Goal: Task Accomplishment & Management: Complete application form

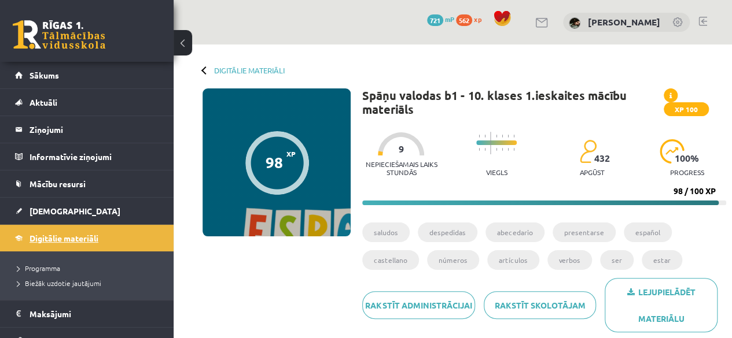
click at [102, 241] on link "Digitālie materiāli" at bounding box center [87, 238] width 144 height 27
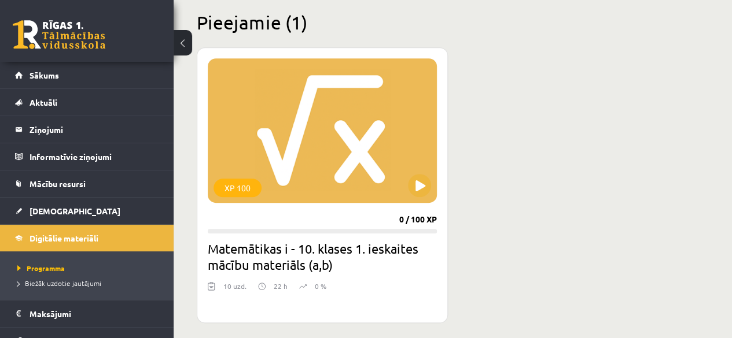
scroll to position [271, 0]
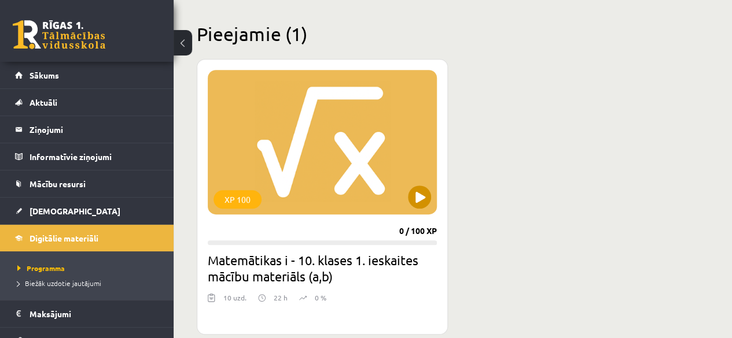
click at [416, 180] on div "XP 100" at bounding box center [322, 142] width 229 height 145
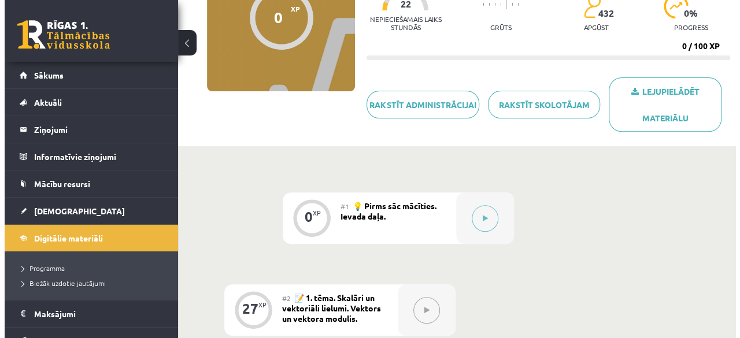
scroll to position [121, 0]
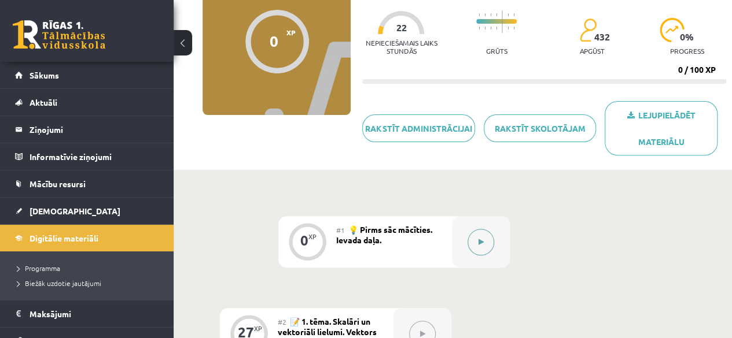
click at [458, 242] on div at bounding box center [481, 241] width 58 height 51
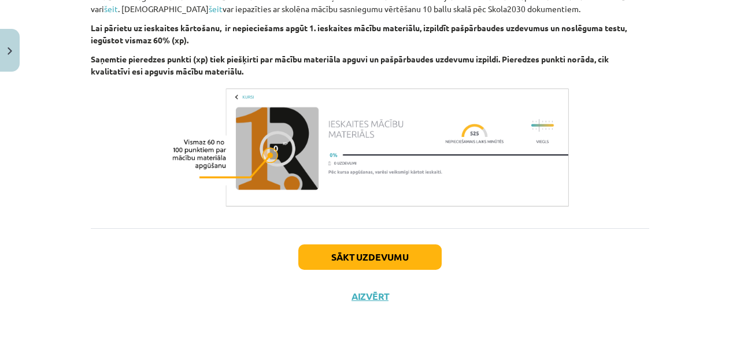
scroll to position [692, 0]
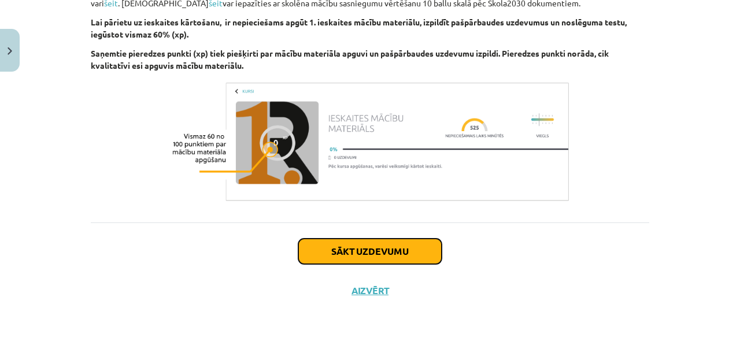
click at [424, 242] on button "Sākt uzdevumu" at bounding box center [369, 251] width 143 height 25
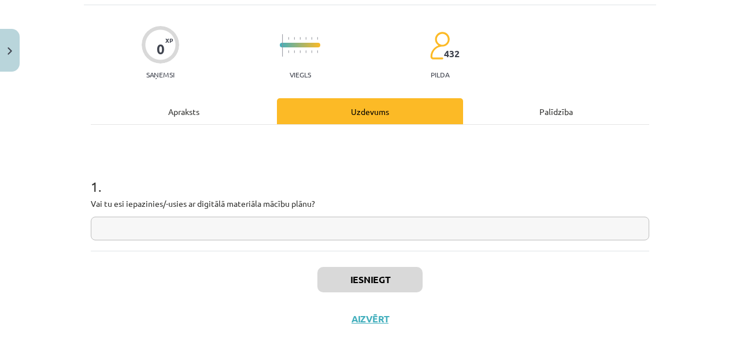
scroll to position [72, 0]
click at [394, 228] on input "text" at bounding box center [370, 228] width 559 height 24
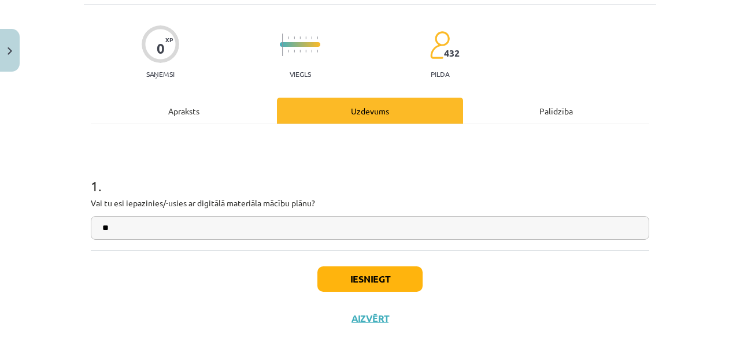
type input "**"
click at [403, 285] on button "Iesniegt" at bounding box center [369, 279] width 105 height 25
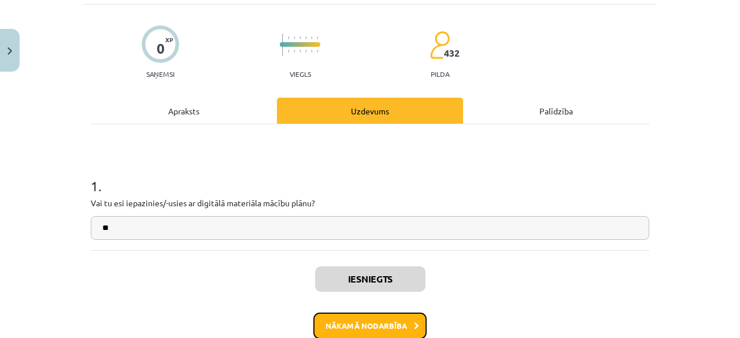
click at [399, 320] on button "Nākamā nodarbība" at bounding box center [369, 326] width 113 height 27
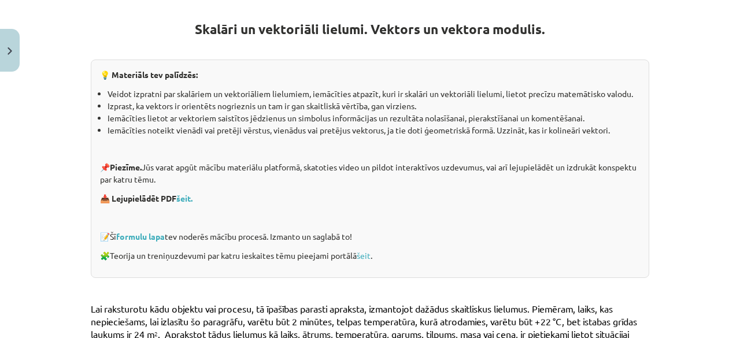
scroll to position [205, 0]
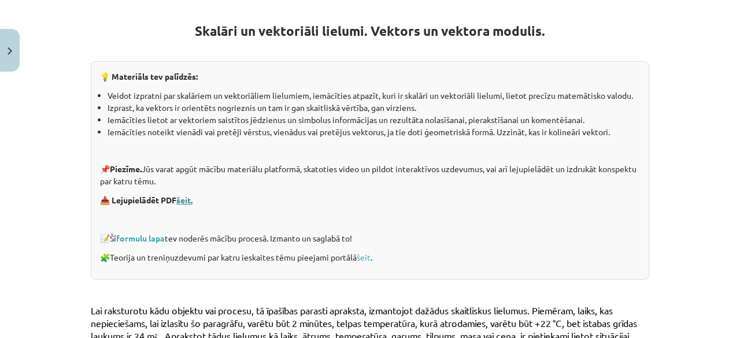
click at [179, 198] on link "šeit." at bounding box center [184, 200] width 16 height 10
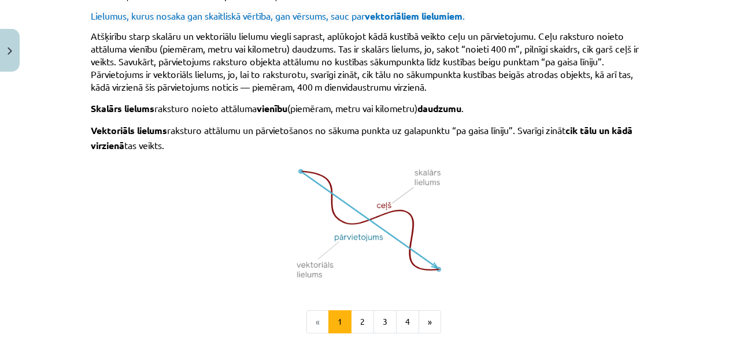
scroll to position [727, 0]
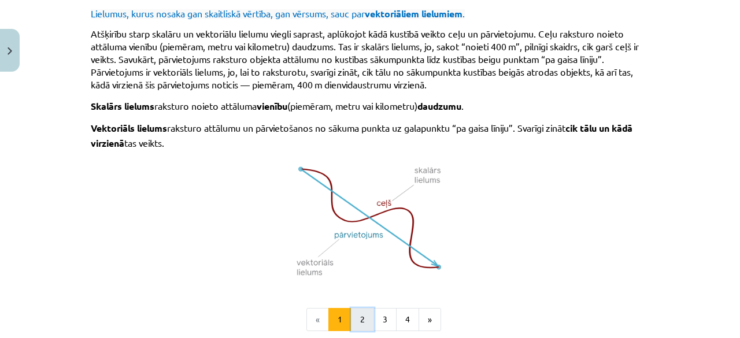
click at [361, 317] on button "2" at bounding box center [362, 319] width 23 height 23
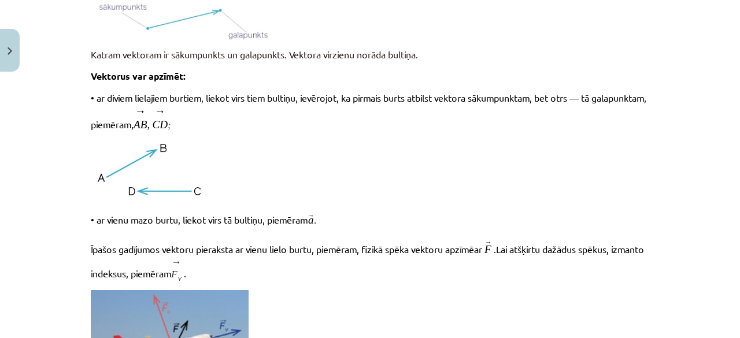
scroll to position [206, 0]
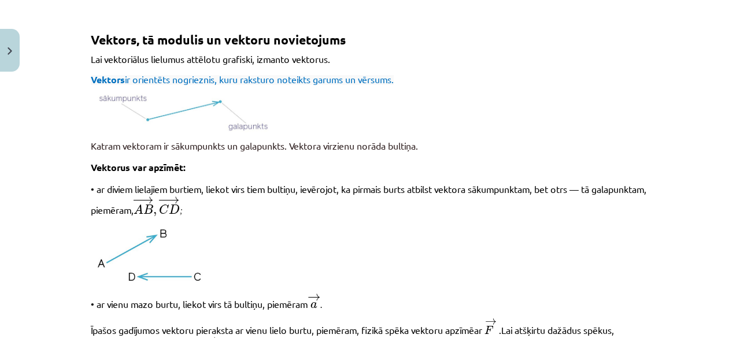
click at [361, 319] on p "﻿ Īpašos gadījumos vektoru pieraksta ar vienu lielo burtu, piemēram, fizikā spē…" at bounding box center [370, 337] width 559 height 36
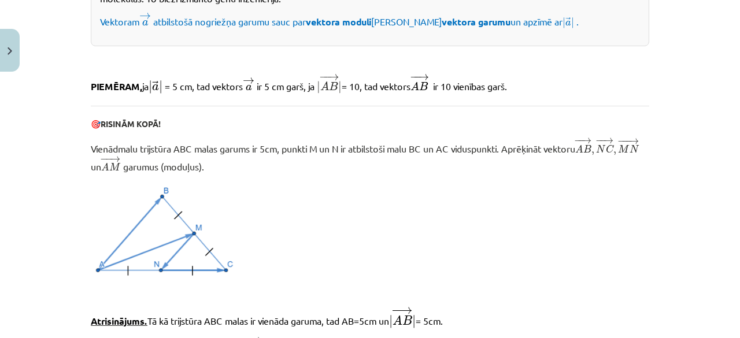
scroll to position [771, 0]
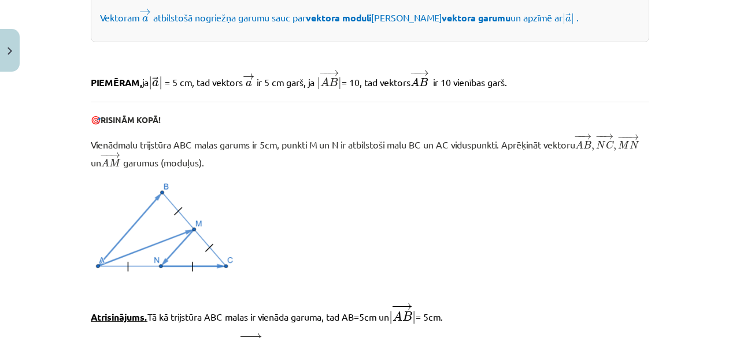
click at [84, 136] on div "27 XP Saņemsi Sarežģīts 432 pilda Apraksts Uzdevums Palīdzība Vektors, tā modul…" at bounding box center [370, 153] width 572 height 1695
drag, startPoint x: 80, startPoint y: 136, endPoint x: 300, endPoint y: 160, distance: 221.0
click at [300, 160] on div "27 XP Saņemsi Sarežģīts 432 pilda Apraksts Uzdevums Palīdzība Vektors, tā modul…" at bounding box center [370, 153] width 572 height 1695
copy span "Vienādmalu trijstūra ABC malas garums ir 5cm, punkti M un N ir atbilstoši malu …"
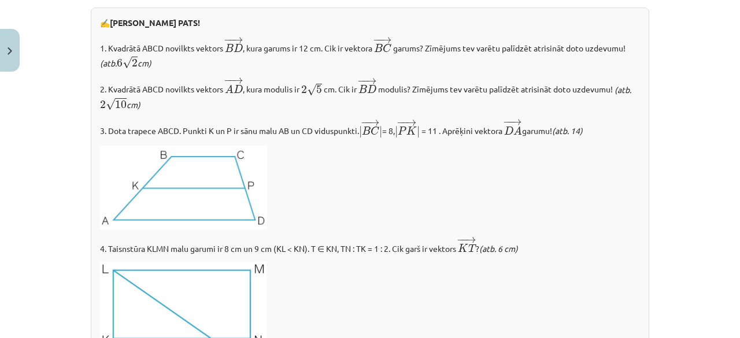
scroll to position [1460, 0]
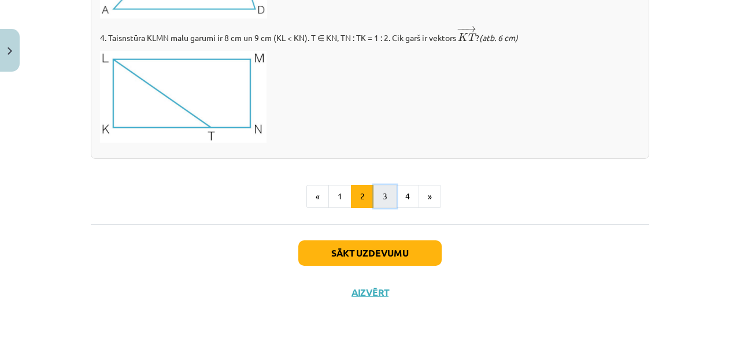
click at [385, 196] on button "3" at bounding box center [385, 196] width 23 height 23
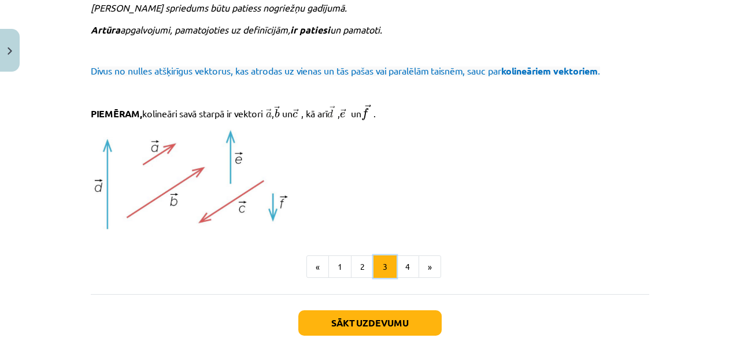
scroll to position [1277, 0]
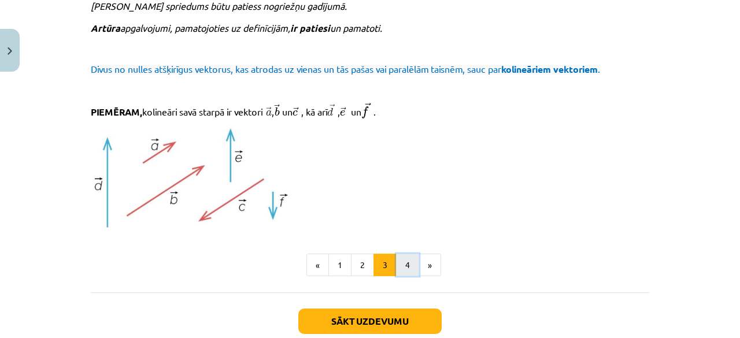
click at [402, 261] on button "4" at bounding box center [407, 265] width 23 height 23
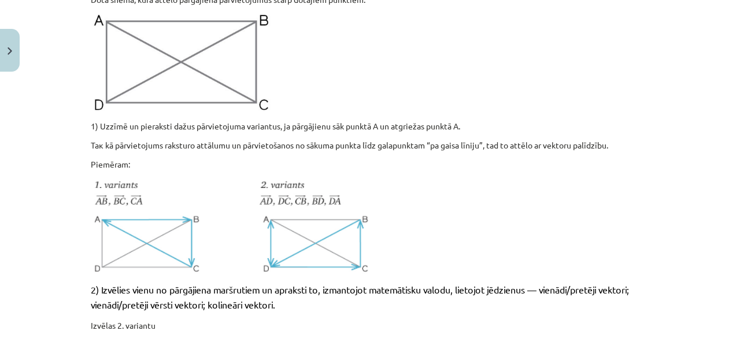
scroll to position [556, 0]
click at [280, 247] on img at bounding box center [232, 226] width 283 height 98
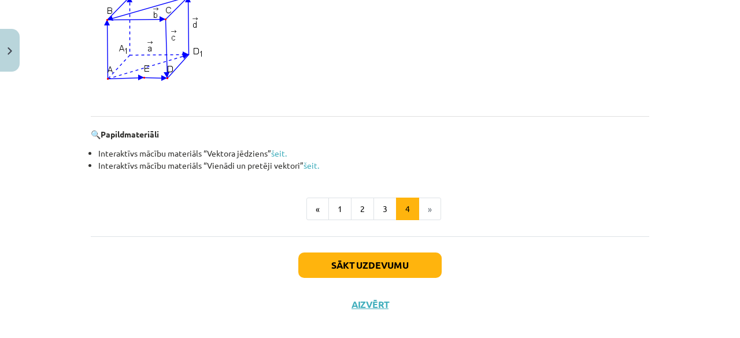
scroll to position [1170, 0]
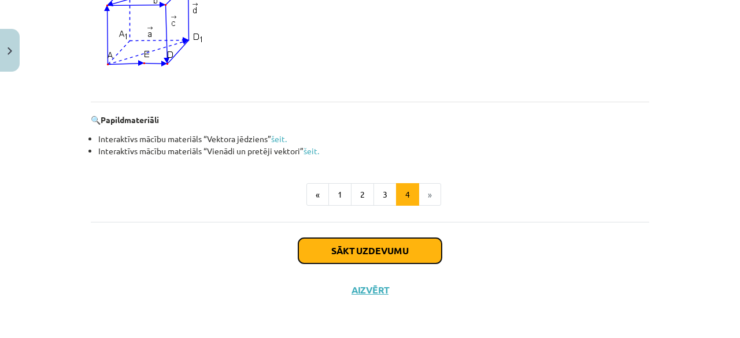
click at [391, 248] on button "Sākt uzdevumu" at bounding box center [369, 250] width 143 height 25
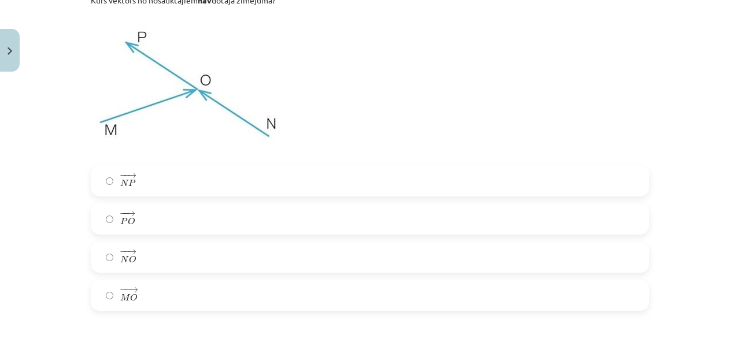
scroll to position [275, 0]
click at [290, 224] on label "− − → P O P O →" at bounding box center [370, 219] width 556 height 29
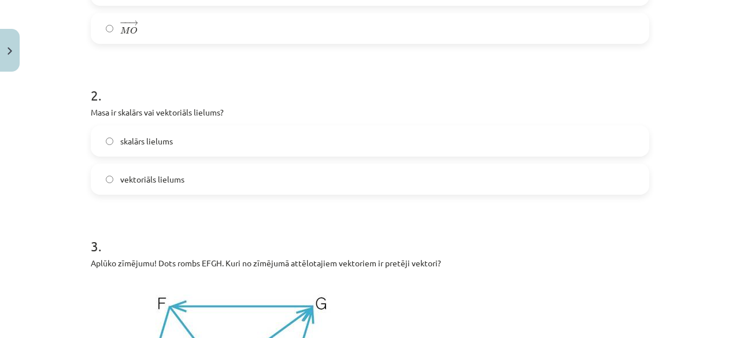
scroll to position [543, 0]
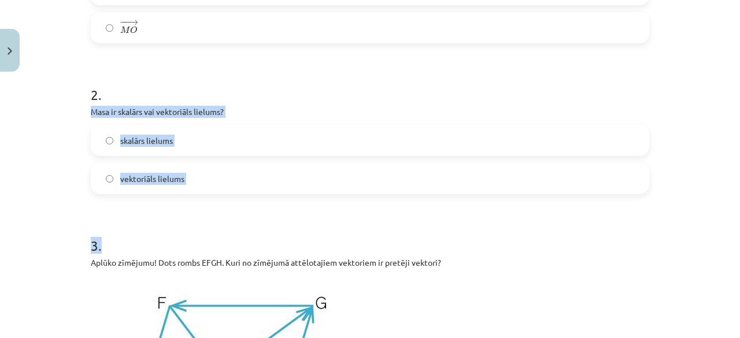
drag, startPoint x: 81, startPoint y: 109, endPoint x: 194, endPoint y: 195, distance: 142.4
click at [35, 121] on div "Mācību tēma: Matemātikas i - 10. klases 1. ieskaites mācību materiāls (a,b) #2 …" at bounding box center [370, 169] width 740 height 338
drag, startPoint x: 78, startPoint y: 106, endPoint x: 186, endPoint y: 171, distance: 126.0
click at [186, 171] on div "Mācību tēma: Matemātikas i - 10. klases 1. ieskaites mācību materiāls (a,b) #2 …" at bounding box center [370, 169] width 740 height 338
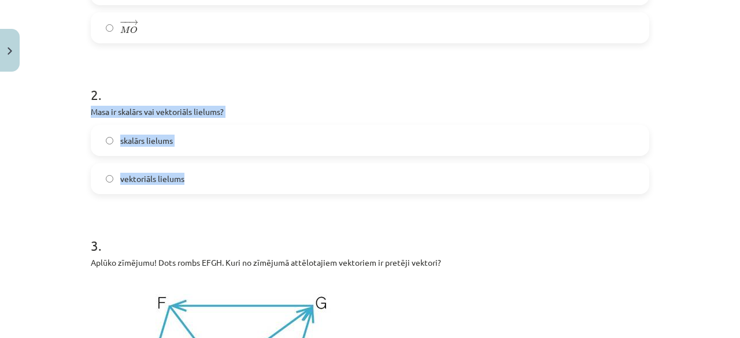
copy div "Masa ir skalārs vai vektoriāls lielums? skalārs lielums vektoriāls lielums"
click at [201, 141] on label "skalārs lielums" at bounding box center [370, 140] width 556 height 29
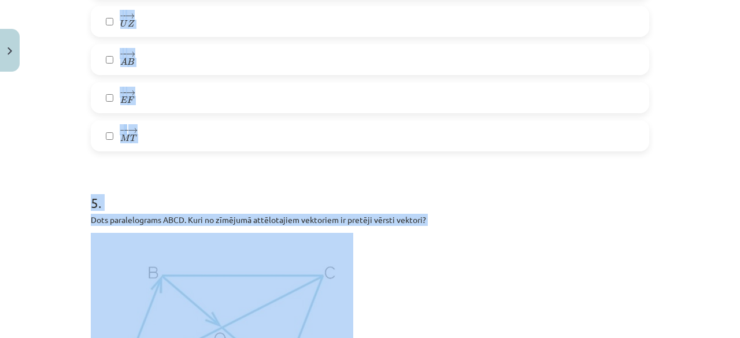
scroll to position [1581, 0]
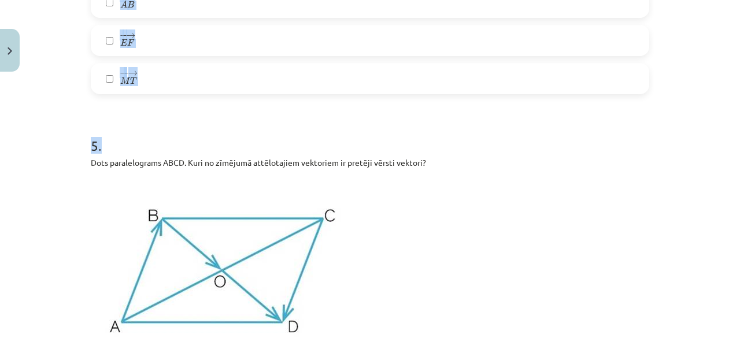
drag, startPoint x: 81, startPoint y: 34, endPoint x: 257, endPoint y: 120, distance: 196.0
click at [47, 37] on div "Mācību tēma: Matemātikas i - 10. klases 1. ieskaites mācību materiāls (a,b) #2 …" at bounding box center [370, 169] width 740 height 338
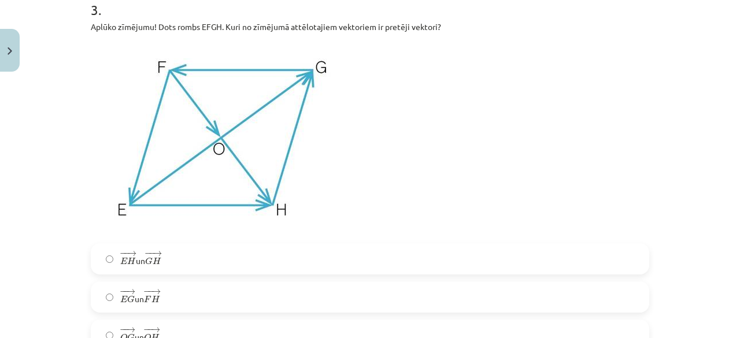
scroll to position [777, 0]
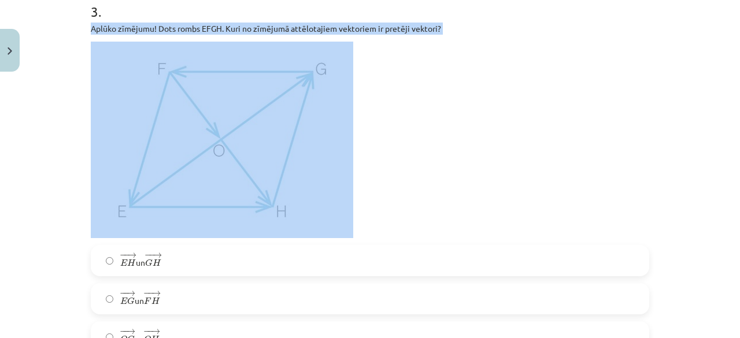
drag, startPoint x: 82, startPoint y: 28, endPoint x: 301, endPoint y: 36, distance: 218.7
copy div "Aplūko zīmējumu! Dots rombs EFGH. Kuri no zīmējumā attēlotajiem vektoriem ir pr…"
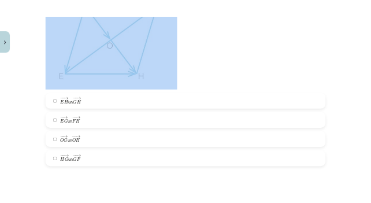
scroll to position [878, 0]
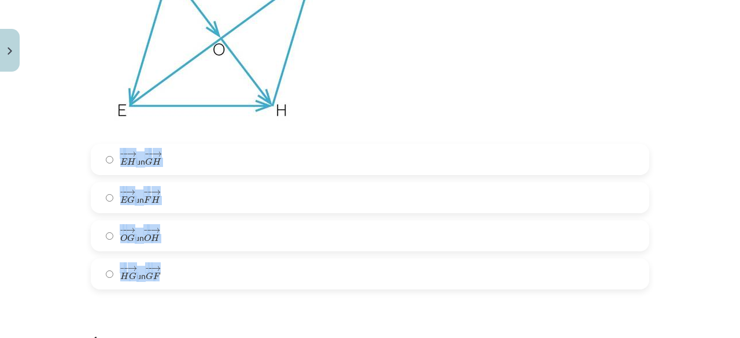
drag, startPoint x: 76, startPoint y: 150, endPoint x: 204, endPoint y: 269, distance: 174.7
click at [204, 269] on div "Mācību tēma: Matemātikas i - 10. klases 1. ieskaites mācību materiāls (a,b) #2 …" at bounding box center [370, 169] width 740 height 338
copy div "− − → E H E H → un − − → G H G H → − − → E G E G → un − − → F H F H → − − → O G…"
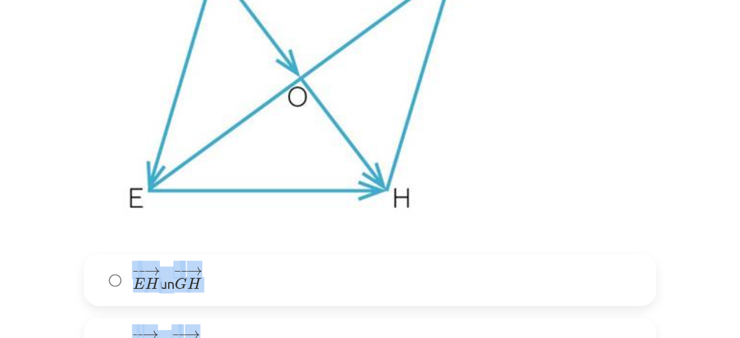
scroll to position [909, 0]
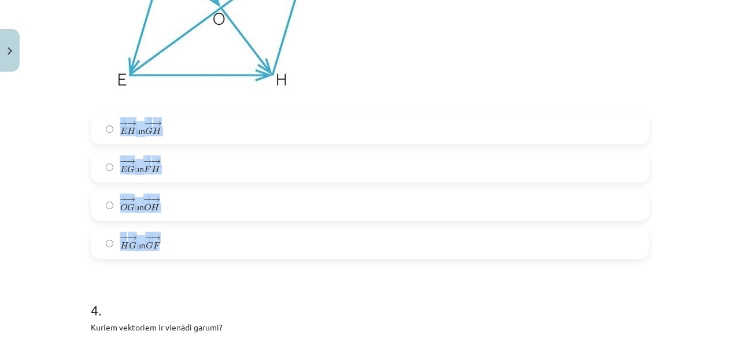
click at [182, 215] on label "− − → O G O G → un − − → O H O H →" at bounding box center [370, 205] width 556 height 29
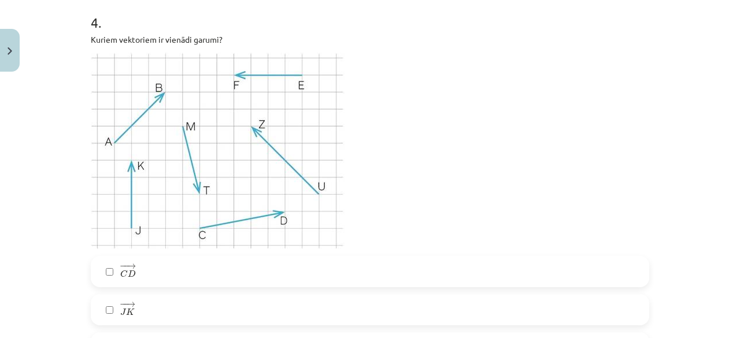
scroll to position [1196, 0]
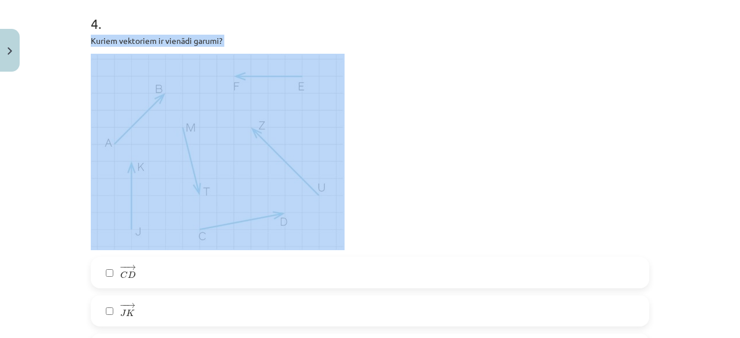
drag, startPoint x: 82, startPoint y: 35, endPoint x: 201, endPoint y: 47, distance: 120.3
copy div "Kuriem vektoriem ir vienādi garumi?"
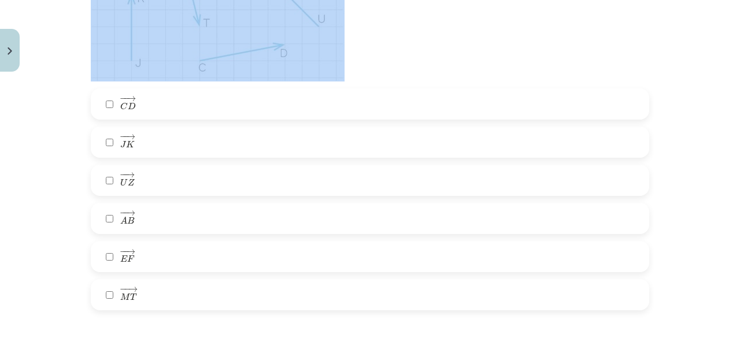
scroll to position [1369, 0]
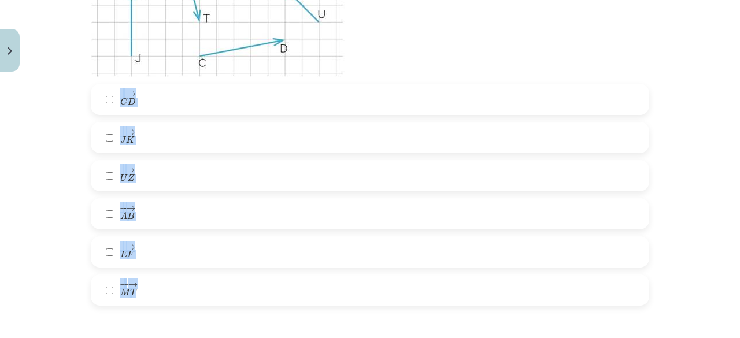
drag, startPoint x: 76, startPoint y: 80, endPoint x: 208, endPoint y: 291, distance: 248.4
click at [208, 291] on div "Mācību tēma: Matemātikas i - 10. klases 1. ieskaites mācību materiāls (a,b) #2 …" at bounding box center [370, 169] width 740 height 338
copy div "− − → C D C D → − − → J K J K → − − → U Z U Z → − − → A B A B → − − → E F E F →…"
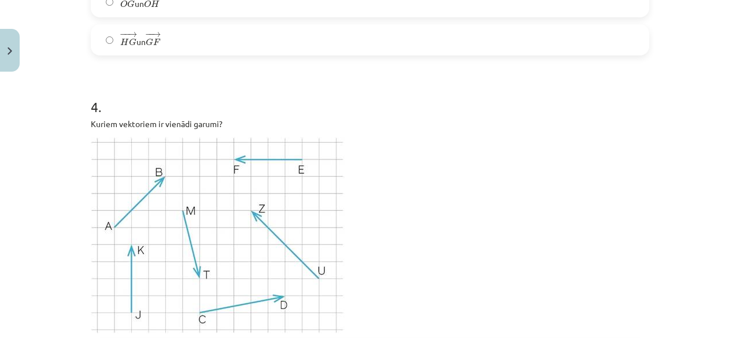
scroll to position [1111, 0]
drag, startPoint x: 85, startPoint y: 121, endPoint x: 231, endPoint y: 122, distance: 145.7
copy p "Kuriem vektoriem ir vienādi garumi?"
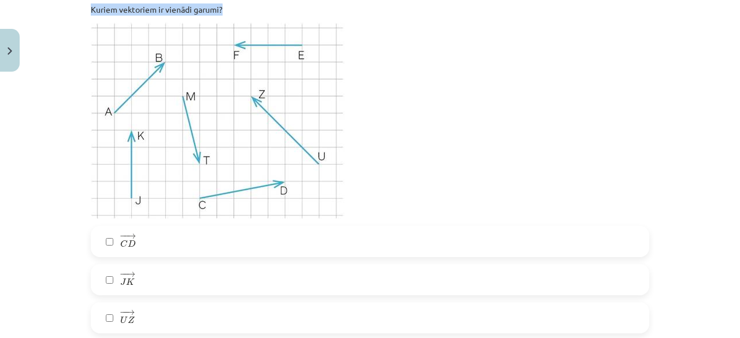
scroll to position [1284, 0]
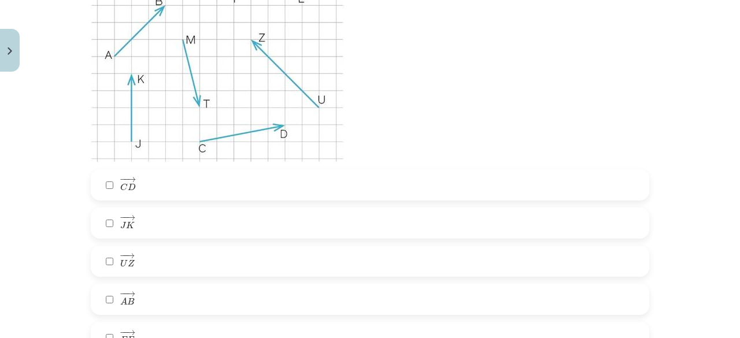
click at [240, 189] on label "− − → C D C D →" at bounding box center [370, 185] width 556 height 29
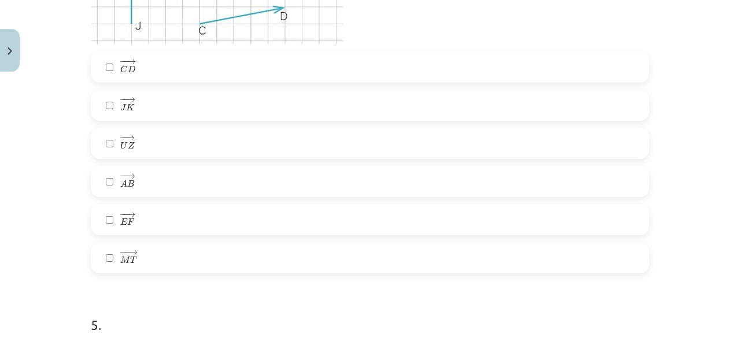
scroll to position [1404, 0]
click at [223, 180] on label "− − → A B A B →" at bounding box center [370, 179] width 556 height 29
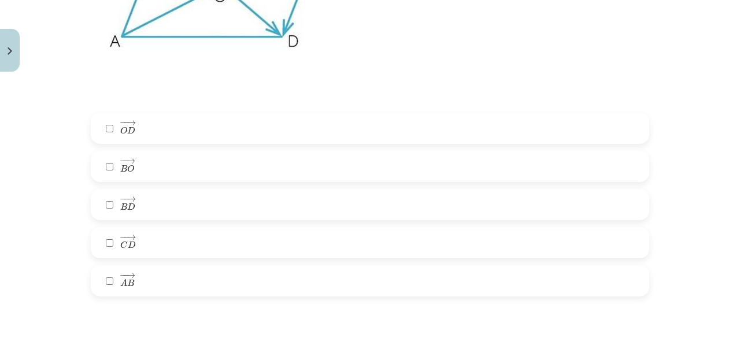
scroll to position [1865, 0]
click at [148, 279] on label "− − → A B A B →" at bounding box center [370, 282] width 556 height 29
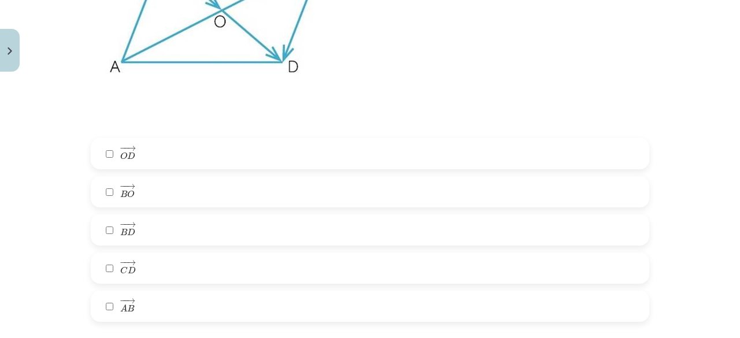
scroll to position [1841, 0]
click at [152, 271] on label "− − → C D C D →" at bounding box center [370, 268] width 556 height 29
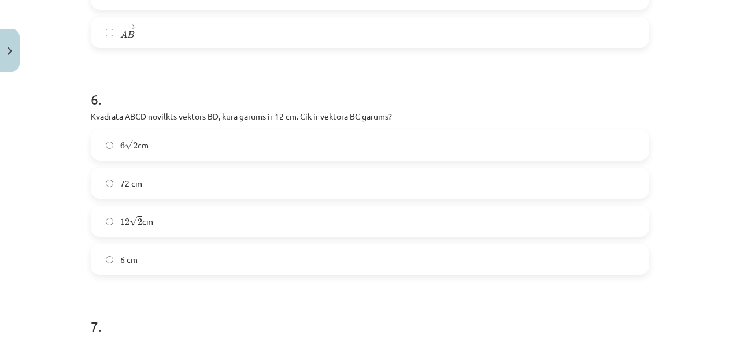
scroll to position [2116, 0]
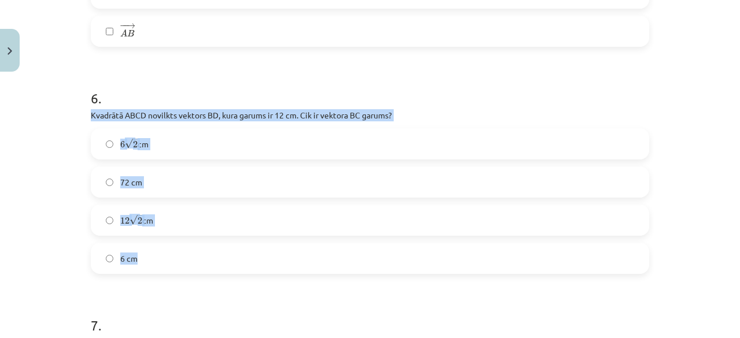
drag, startPoint x: 83, startPoint y: 116, endPoint x: 182, endPoint y: 248, distance: 164.9
copy div "Kvadrātā ABCD novilkts vektors ﻿BD﻿, kura garums ir 12 cm. Cik ir vektora ﻿BC g…"
click at [34, 156] on div "Mācību tēma: Matemātikas i - 10. klases 1. ieskaites mācību materiāls (a,b) #2 …" at bounding box center [370, 169] width 740 height 338
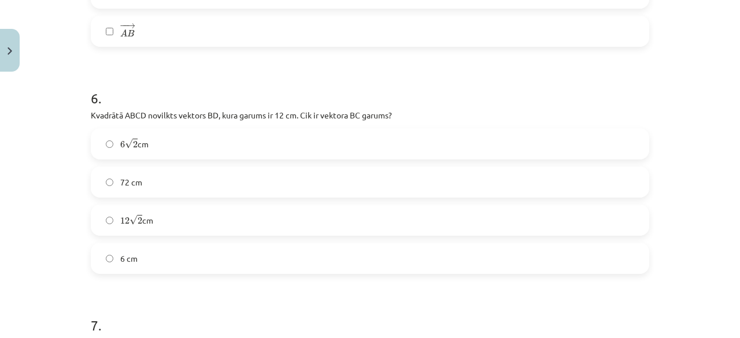
click at [138, 151] on label "6 √ 2 6 2 cm" at bounding box center [370, 144] width 556 height 29
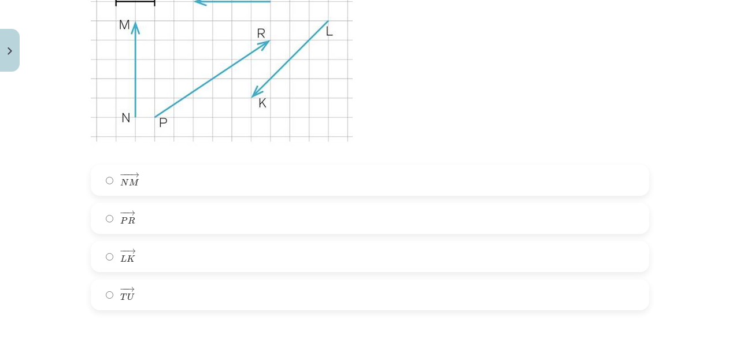
scroll to position [2511, 0]
click at [264, 283] on label "− − → T U T U →" at bounding box center [370, 294] width 556 height 29
click at [261, 262] on label "− − → L K L K →" at bounding box center [370, 256] width 556 height 29
click at [260, 297] on label "− − → T U T U →" at bounding box center [370, 294] width 556 height 29
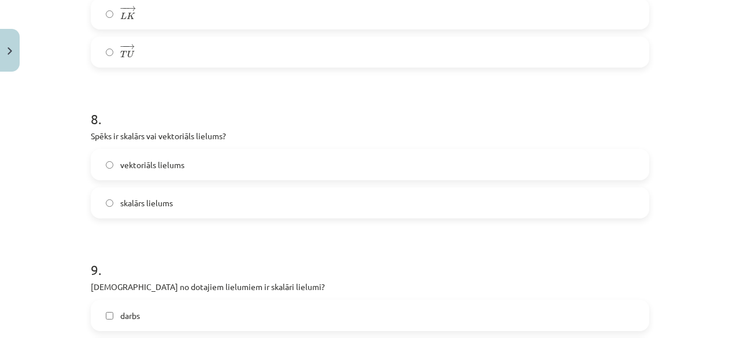
scroll to position [2754, 0]
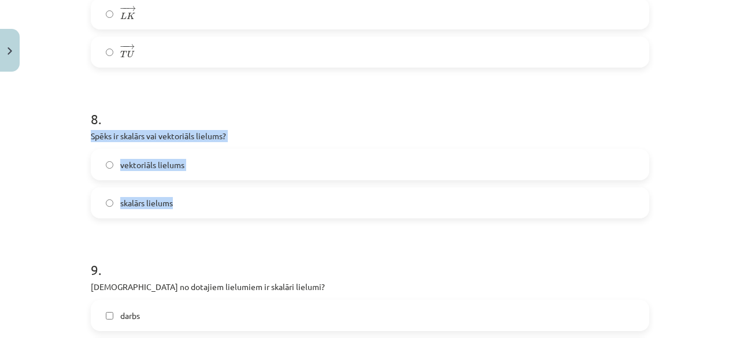
drag, startPoint x: 81, startPoint y: 135, endPoint x: 212, endPoint y: 210, distance: 150.8
copy div "Spēks ir skalārs vai vektoriāls lielums? vektoriāls lielums skalārs lielums"
click at [211, 161] on label "vektoriāls lielums" at bounding box center [370, 164] width 556 height 29
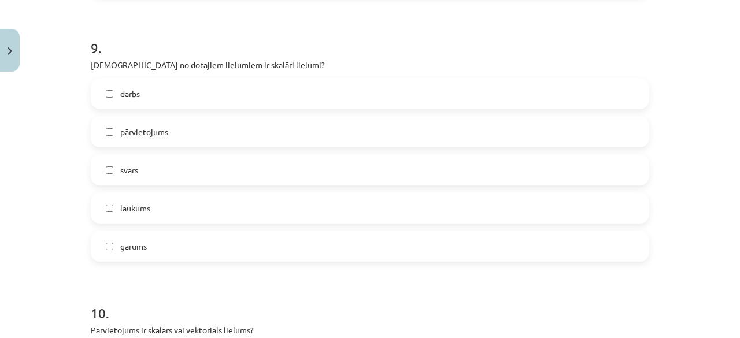
scroll to position [2979, 0]
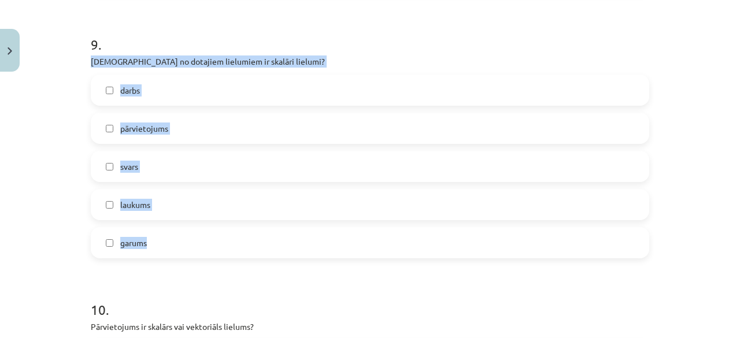
drag, startPoint x: 80, startPoint y: 62, endPoint x: 185, endPoint y: 240, distance: 206.9
copy div "Kuri no dotajiem lielumiem ir skalāri lielumi? darbs pārvietojums svars laukums…"
click at [192, 94] on label "darbs" at bounding box center [370, 90] width 556 height 29
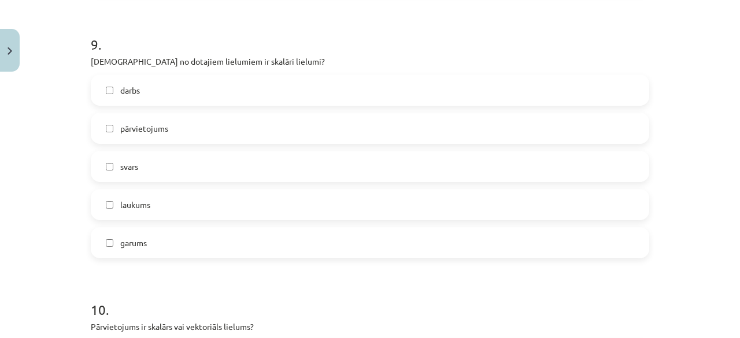
click at [189, 203] on label "laukums" at bounding box center [370, 204] width 556 height 29
click at [195, 249] on label "garums" at bounding box center [370, 242] width 556 height 29
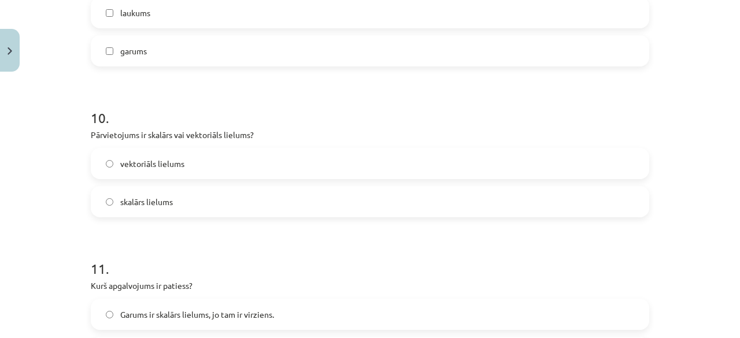
scroll to position [3172, 0]
click at [115, 159] on label "vektoriāls lielums" at bounding box center [370, 162] width 556 height 29
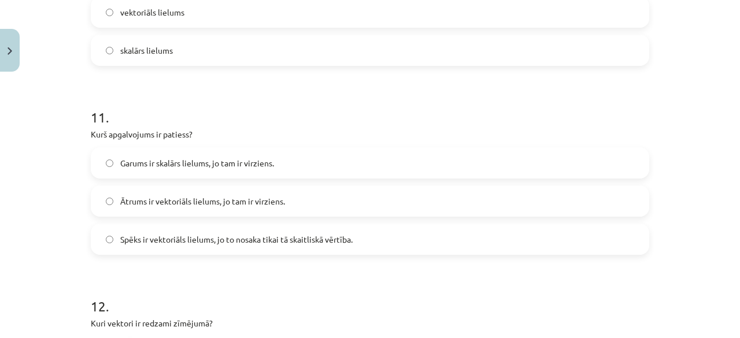
scroll to position [3324, 0]
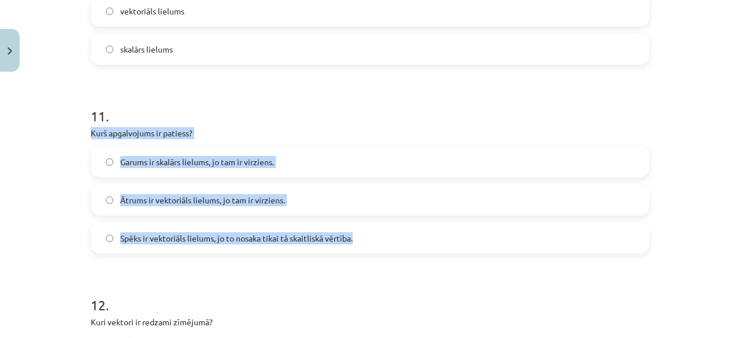
drag, startPoint x: 82, startPoint y: 131, endPoint x: 368, endPoint y: 232, distance: 302.9
click at [155, 197] on span "Ātrums ir vektoriāls lielums, jo tam ir virziens." at bounding box center [202, 200] width 165 height 12
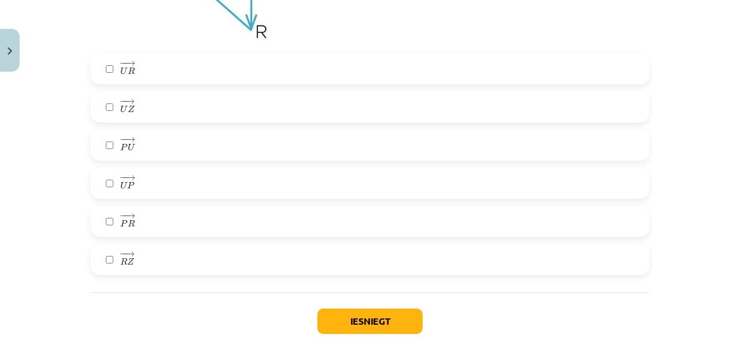
scroll to position [3771, 0]
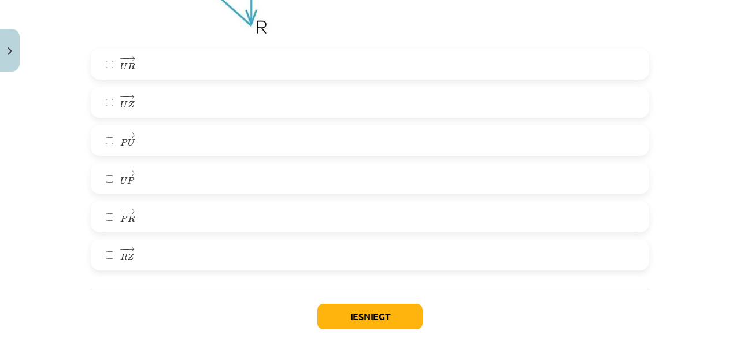
click at [131, 263] on label "− − → R Z R Z →" at bounding box center [370, 255] width 556 height 29
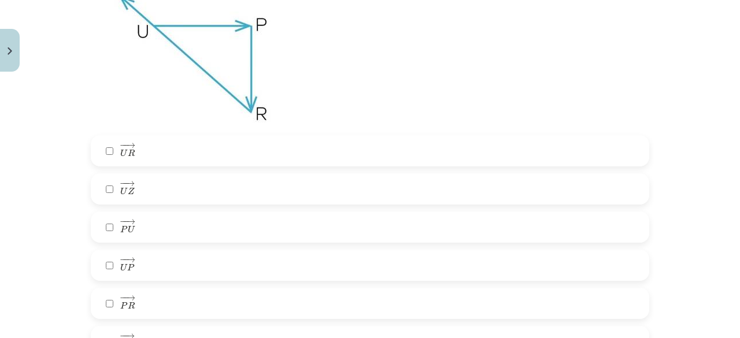
scroll to position [3688, 0]
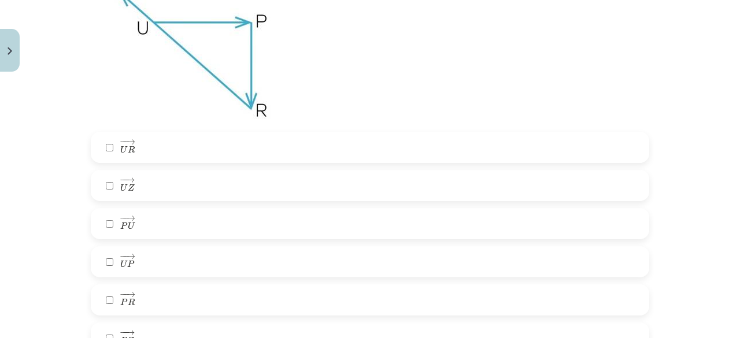
click at [131, 263] on label "− − → U P U P →" at bounding box center [370, 261] width 556 height 29
click at [147, 298] on label "− − → P R P R →" at bounding box center [370, 300] width 556 height 29
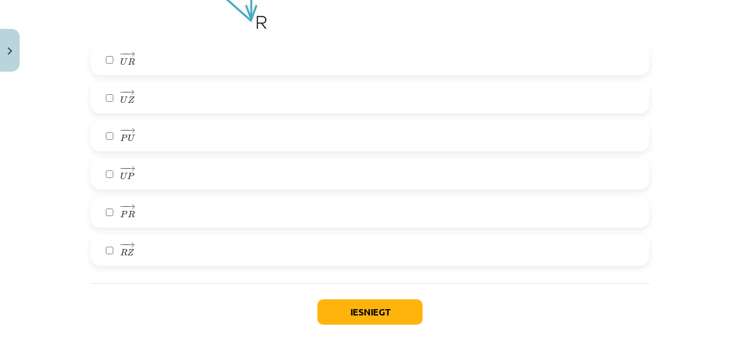
scroll to position [3776, 0]
click at [326, 307] on button "Iesniegt" at bounding box center [369, 312] width 105 height 25
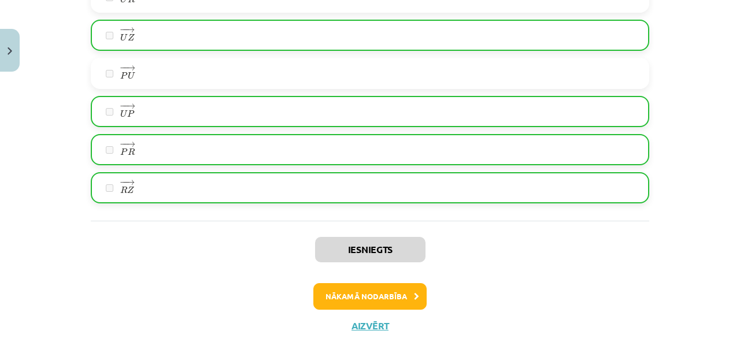
scroll to position [3873, 0]
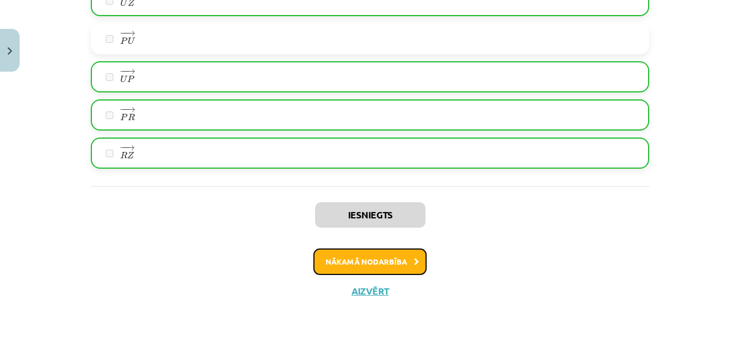
click at [352, 257] on button "Nākamā nodarbība" at bounding box center [369, 262] width 113 height 27
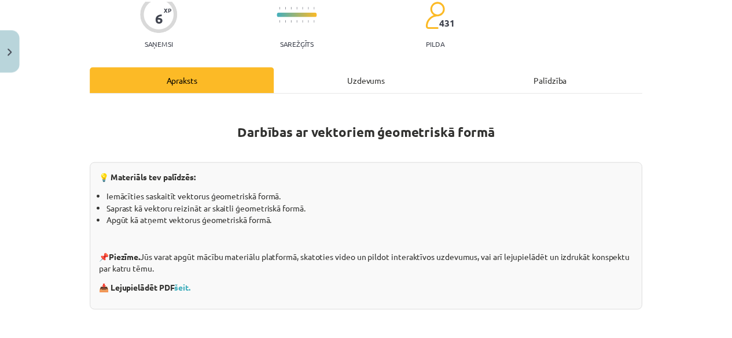
scroll to position [29, 0]
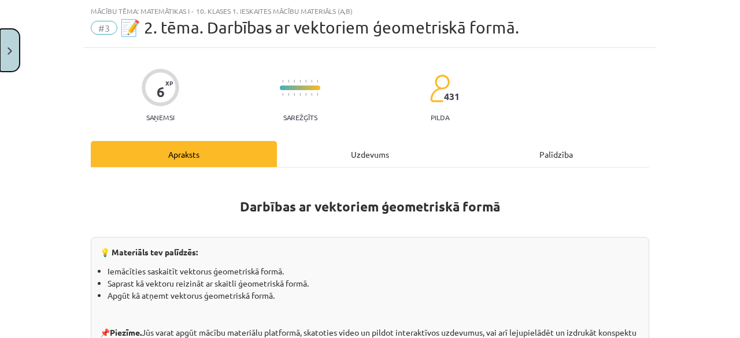
click at [12, 40] on button "Close" at bounding box center [10, 50] width 20 height 43
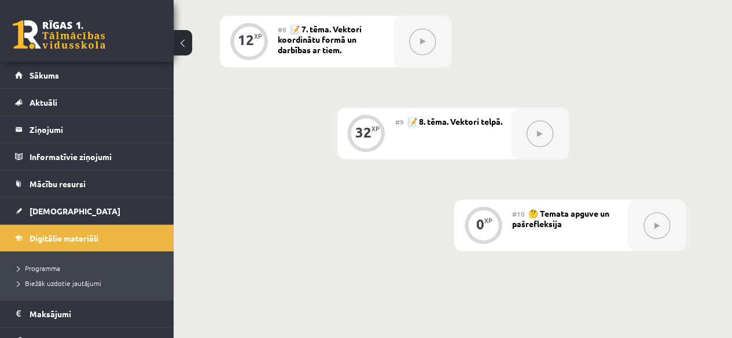
scroll to position [970, 0]
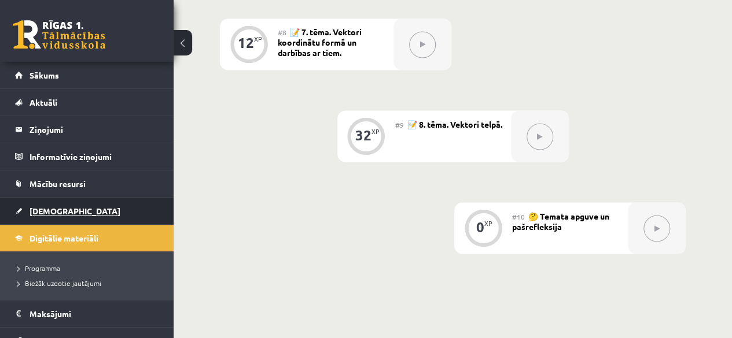
click at [118, 208] on link "[DEMOGRAPHIC_DATA]" at bounding box center [87, 211] width 144 height 27
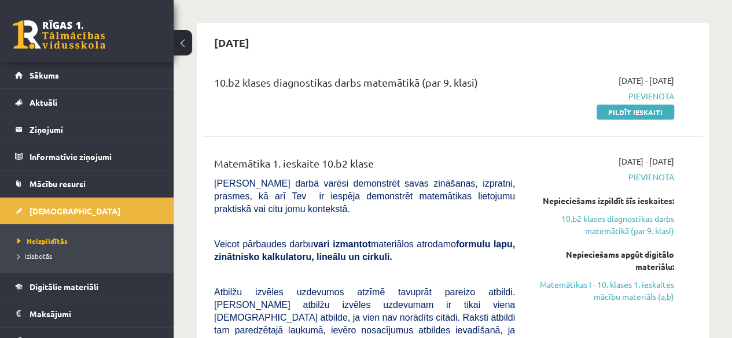
scroll to position [90, 0]
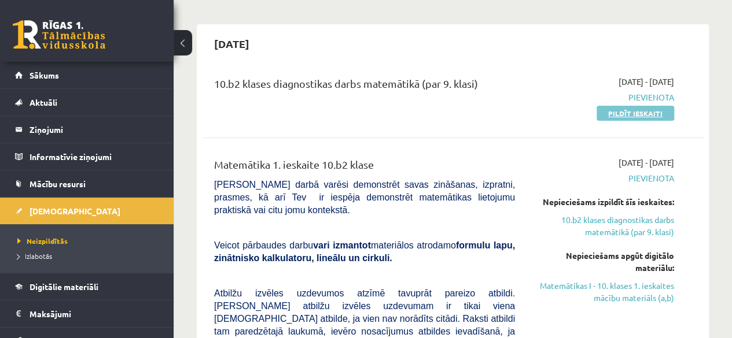
click at [605, 116] on link "Pildīt ieskaiti" at bounding box center [634, 113] width 77 height 15
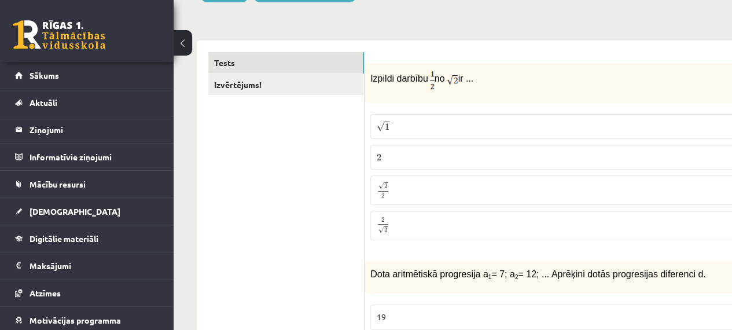
scroll to position [160, 0]
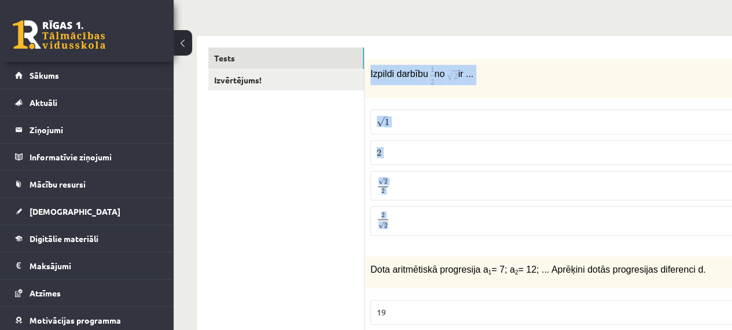
drag, startPoint x: 368, startPoint y: 73, endPoint x: 446, endPoint y: 214, distance: 160.7
click at [446, 214] on div "1p Izpildi darbību no ir ... √ 1 1 2 2 √ 2 2 2 2 2 √ 2 2 2" at bounding box center [568, 152] width 409 height 186
copy div "Izpildi darbību no ir ... √ 1 1 2 2 √ 2 2 2 2 2 √ 2"
click at [498, 61] on div "Izpildi darbību no ir ..." at bounding box center [568, 78] width 409 height 39
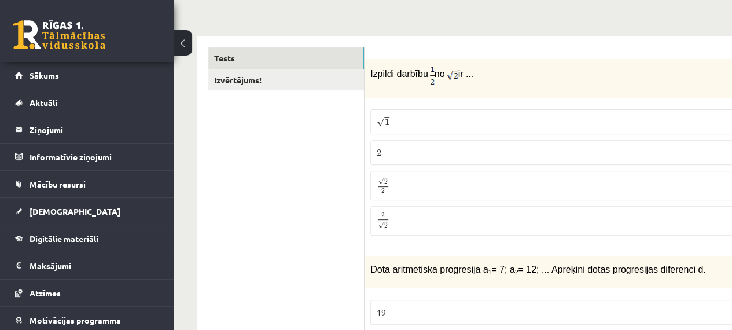
drag, startPoint x: 370, startPoint y: 72, endPoint x: 477, endPoint y: 75, distance: 107.0
click at [477, 75] on p "Izpildi darbību no ir ..." at bounding box center [540, 75] width 340 height 20
copy p "Izpildi darbību no ir ..."
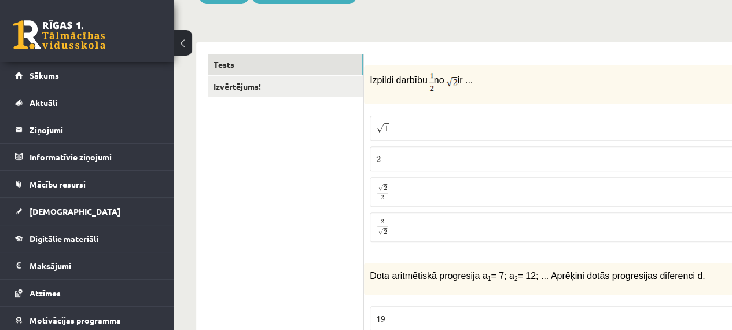
scroll to position [151, 1]
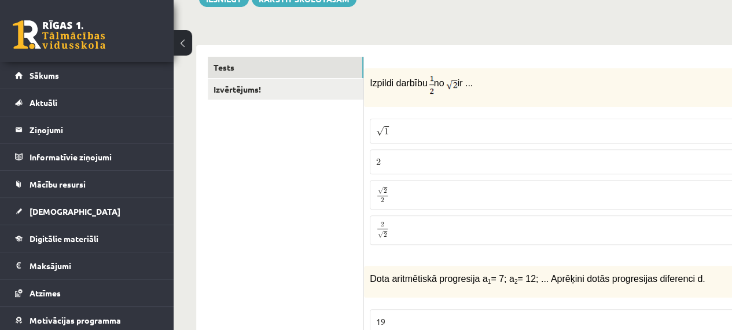
click at [409, 132] on p "√ 1 1" at bounding box center [568, 131] width 385 height 12
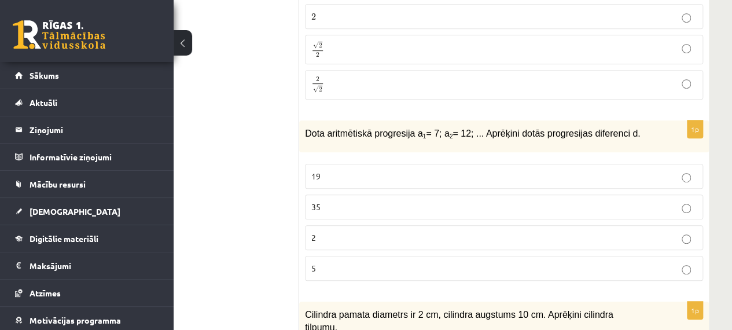
scroll to position [301, 65]
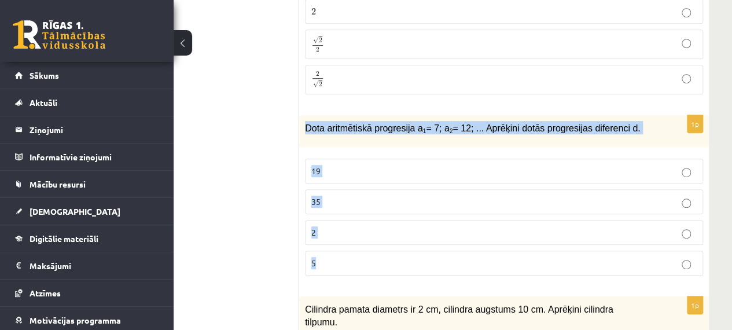
drag, startPoint x: 301, startPoint y: 128, endPoint x: 487, endPoint y: 270, distance: 234.3
click at [487, 270] on div "1p Dota aritmētiskā progresija a 1 = 7; a 2 = 12; ... Aprēķini dotās progresija…" at bounding box center [503, 199] width 409 height 169
copy div "Dota aritmētiskā progresija a 1 = 7; a 2 = 12; ... Aprēķini dotās progresijas d…"
click at [340, 257] on p "5" at bounding box center [503, 263] width 385 height 12
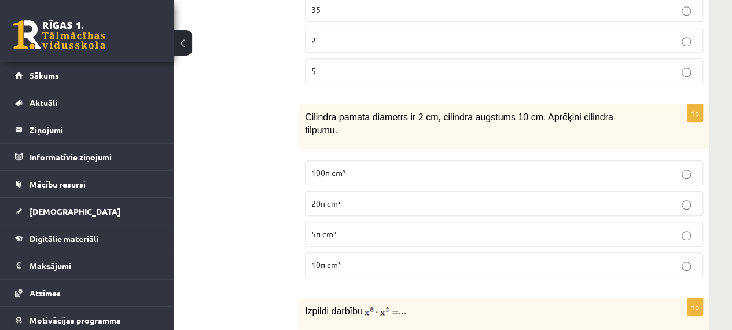
scroll to position [494, 65]
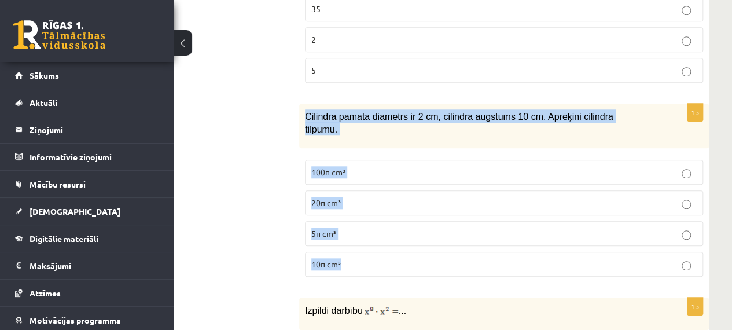
drag, startPoint x: 305, startPoint y: 114, endPoint x: 404, endPoint y: 242, distance: 161.7
click at [404, 242] on div "1p Cilindra pamata diametrs ir 2 cm, cilindra augstums 10 cm. Aprēķini cilindra…" at bounding box center [503, 195] width 409 height 182
copy div "Cilindra pamata diametrs ir 2 cm, cilindra augstums 10 cm. Aprēķini cilindra ti…"
click at [352, 258] on p "10π cm³" at bounding box center [503, 264] width 385 height 12
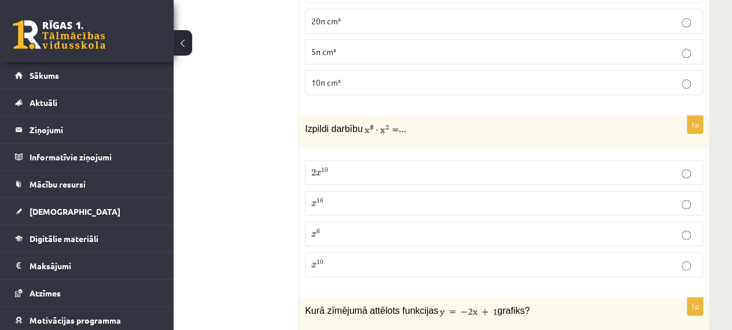
scroll to position [677, 65]
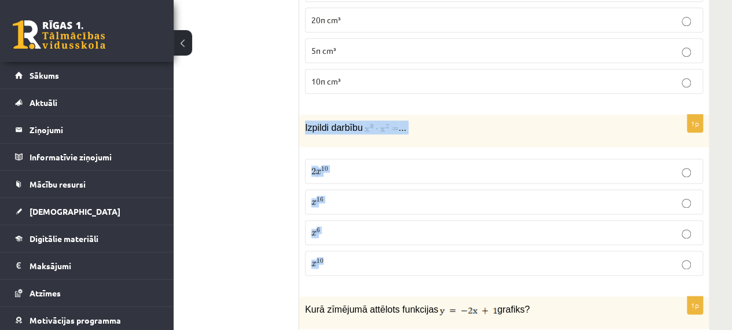
drag, startPoint x: 303, startPoint y: 107, endPoint x: 385, endPoint y: 238, distance: 154.0
click at [385, 238] on div "1p Izpildi darbību ... 2 x 10 2 x 10 x 16 x 16 x 6 x 6 x 10 x 10" at bounding box center [503, 199] width 409 height 170
copy div "Izpildi darbību ... 2 x 10 2 x 10 x 16 x 16 x 6 x 6 x 10"
click at [422, 120] on p "Izpildi darbību ..." at bounding box center [475, 127] width 340 height 14
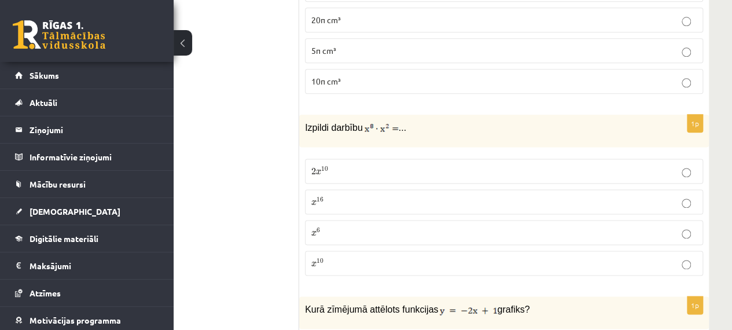
click at [327, 195] on p "x 16 x 16" at bounding box center [503, 201] width 385 height 12
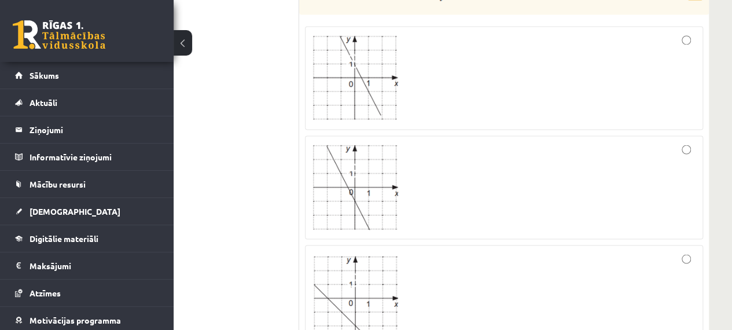
scroll to position [1002, 65]
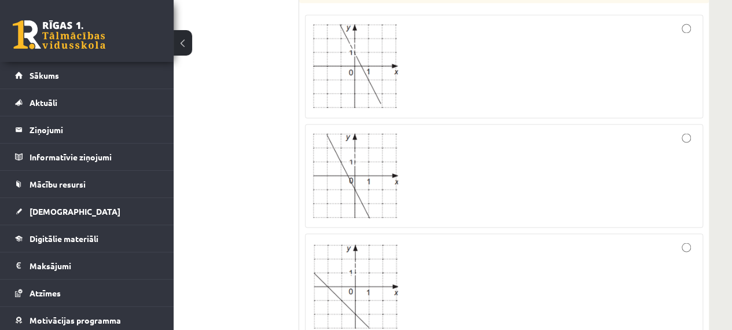
click at [437, 285] on div at bounding box center [503, 285] width 385 height 92
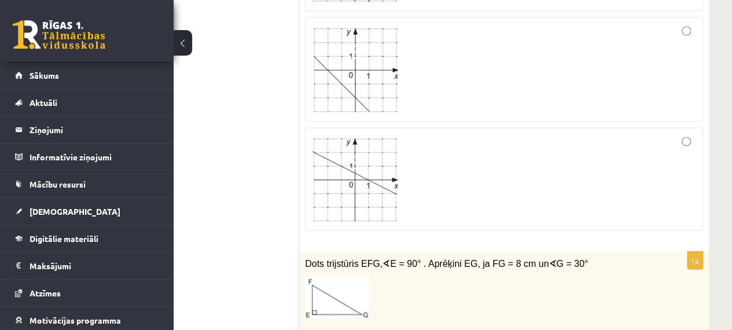
scroll to position [1219, 65]
click at [518, 176] on div at bounding box center [503, 178] width 385 height 90
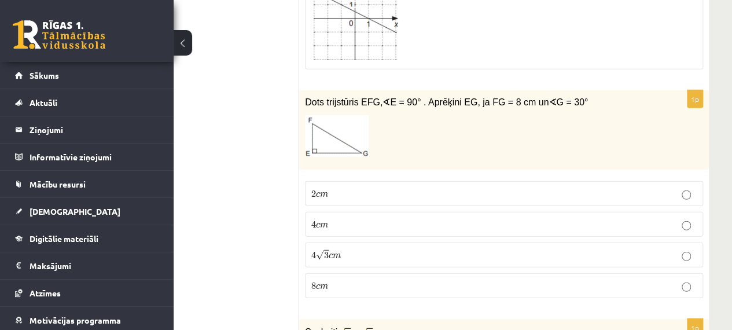
scroll to position [1380, 65]
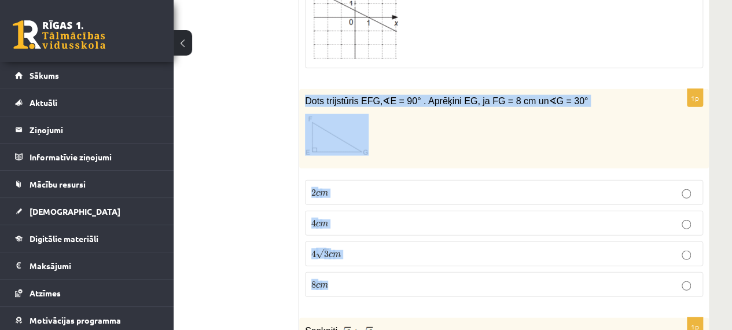
drag, startPoint x: 302, startPoint y: 78, endPoint x: 455, endPoint y: 258, distance: 236.0
click at [455, 258] on div "1p Dots trijstūris EFG, ∢ E = 90° . Aprēķini EG, ja FG = 8 cm un ∢ G = 30° 2 c …" at bounding box center [503, 197] width 409 height 217
copy div "Dots trijstūris EFG, ∢ E = 90° . Aprēķini EG, ja FG = 8 cm un ∢ G = 30° 2 c m 2…"
click at [332, 210] on label "4 c m 4 c m" at bounding box center [504, 222] width 398 height 25
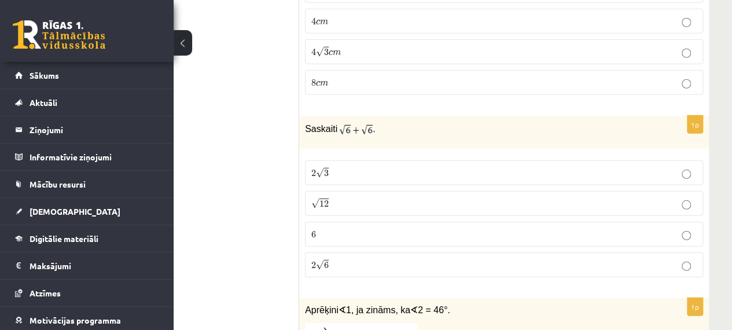
scroll to position [1583, 65]
click at [340, 197] on p "√ 12 12" at bounding box center [503, 203] width 385 height 12
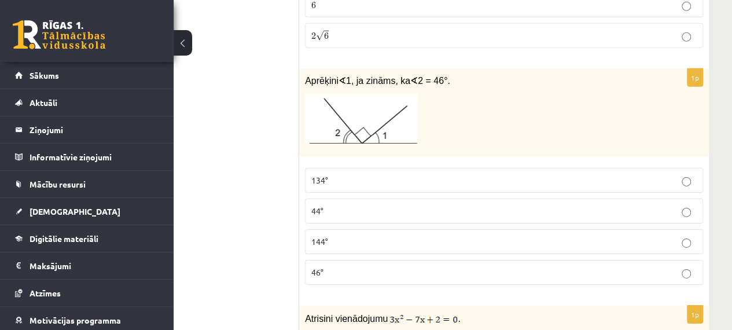
scroll to position [1806, 65]
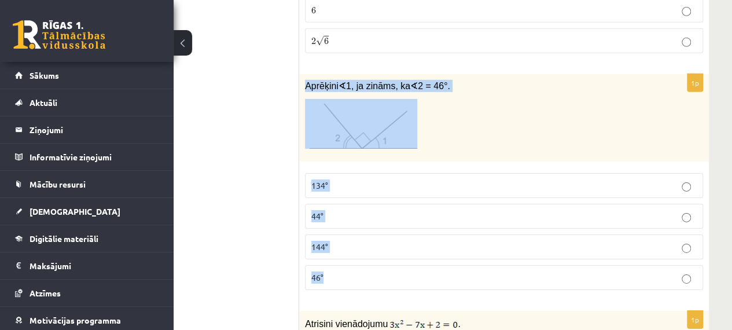
drag, startPoint x: 300, startPoint y: 57, endPoint x: 385, endPoint y: 248, distance: 209.4
click at [385, 248] on div "1p Aprēķini ∢ 1, ja zināms, ka ∢ 2 = 46°. 134° 44° 144° 46°" at bounding box center [503, 186] width 409 height 225
copy div "Aprēķini ∢ 1, ja zināms, ka ∢ 2 = 46°. 134° 44° 144° 46°"
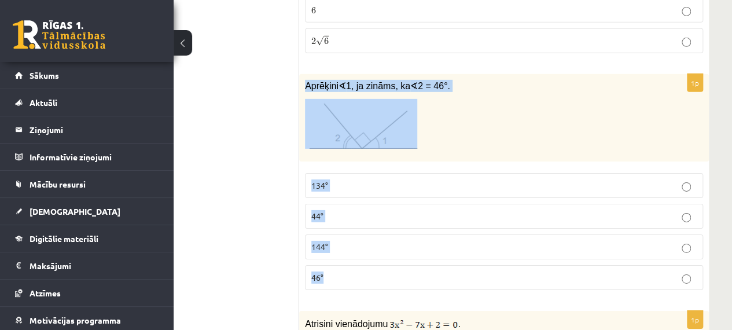
drag, startPoint x: 302, startPoint y: 56, endPoint x: 424, endPoint y: 234, distance: 216.2
click at [424, 234] on div "1p Aprēķini ∢ 1, ja zināms, ka ∢ 2 = 46°. 134° 44° 144° 46°" at bounding box center [503, 186] width 409 height 225
copy div "Aprēķini ∢ 1, ja zināms, ka ∢ 2 = 46°. 134° 44° 144° 46°"
click at [369, 173] on label "134°" at bounding box center [504, 185] width 398 height 25
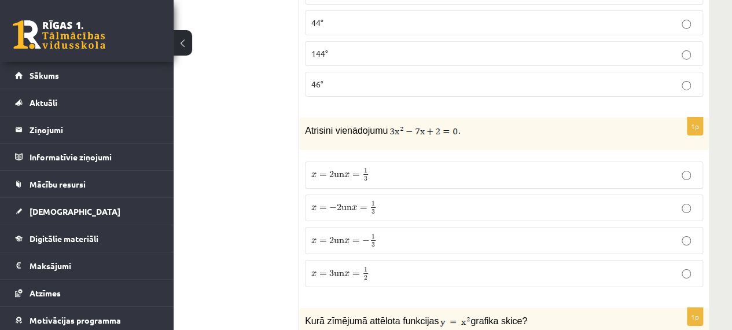
scroll to position [2000, 65]
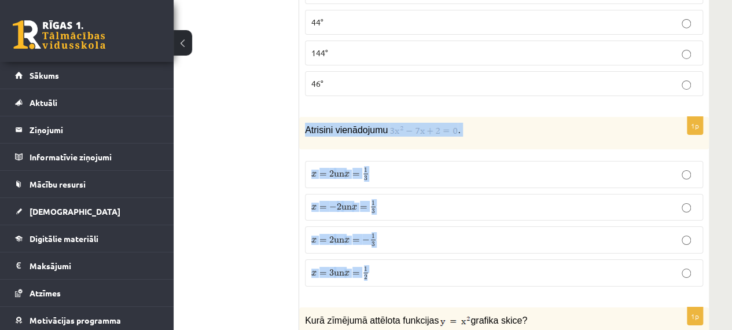
drag, startPoint x: 304, startPoint y: 101, endPoint x: 404, endPoint y: 241, distance: 171.7
click at [404, 241] on div "1p Atrisini vienādojumu . x = 2 un x = 1 3 x = 2 un x = 1 3 x = − 2 un x = 1 3 …" at bounding box center [503, 206] width 409 height 179
copy div "Atrisini vienādojumu . x = 2 un x = 1 3 x = 2 un x = 1 3 x = − 2 un x = 1 3 x =…"
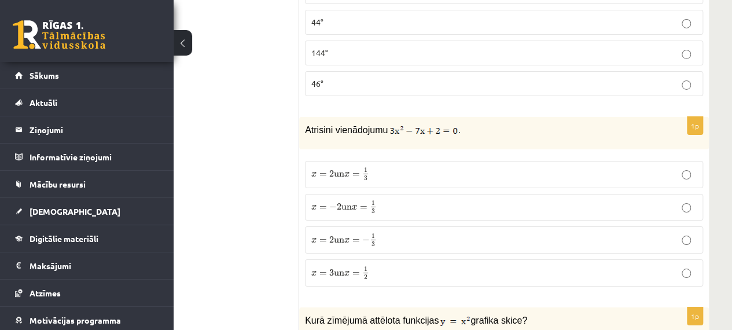
click at [401, 200] on p "x = − 2 un x = 1 3 x = − 2 un x = 1 3" at bounding box center [503, 207] width 385 height 14
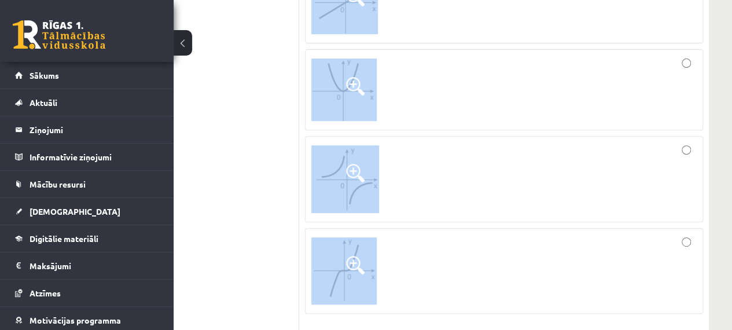
scroll to position [2486, 65]
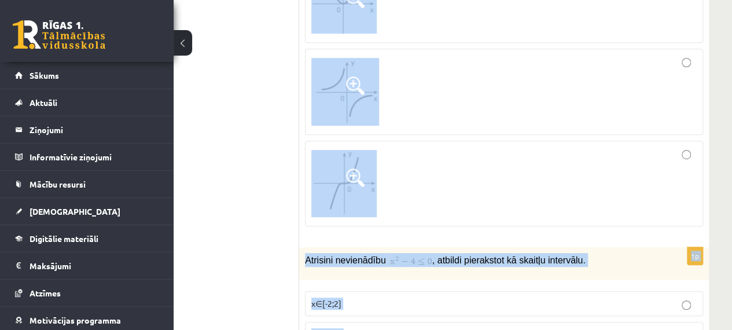
drag, startPoint x: 304, startPoint y: 18, endPoint x: 487, endPoint y: 335, distance: 366.4
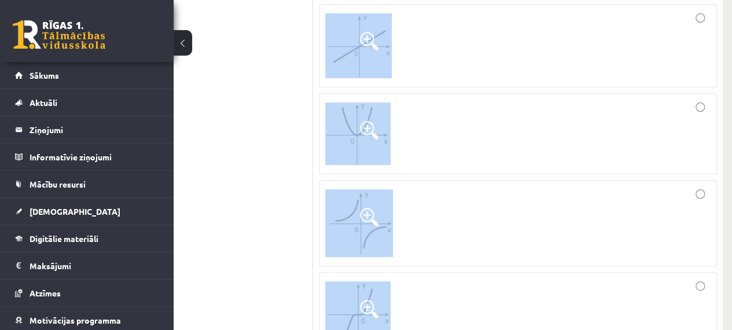
scroll to position [2393, 51]
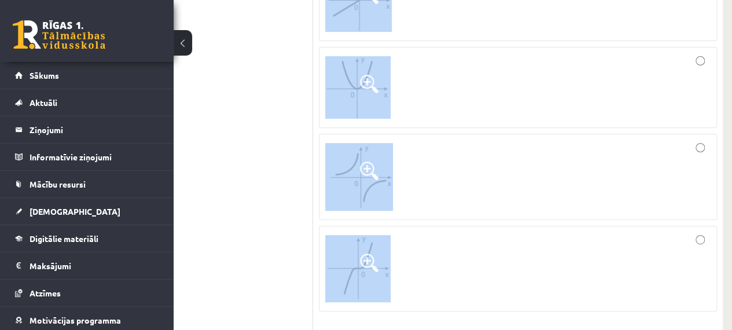
drag, startPoint x: 316, startPoint y: 79, endPoint x: 428, endPoint y: 237, distance: 194.0
click at [428, 237] on div "1p Kurā zīmējumā attēlota funkcijas grafika skice?" at bounding box center [517, 117] width 409 height 407
copy div "Kurā zīmējumā attēlota funkcijas grafika skice?"
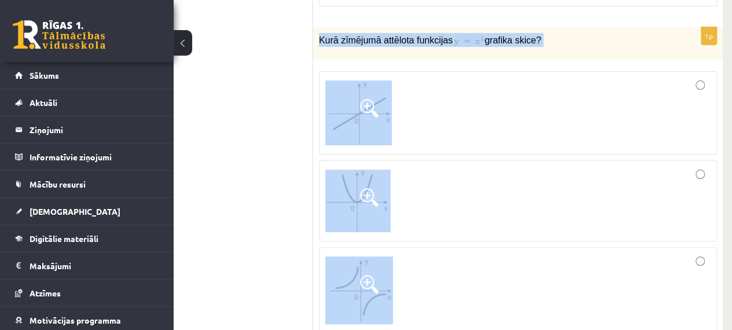
scroll to position [2268, 51]
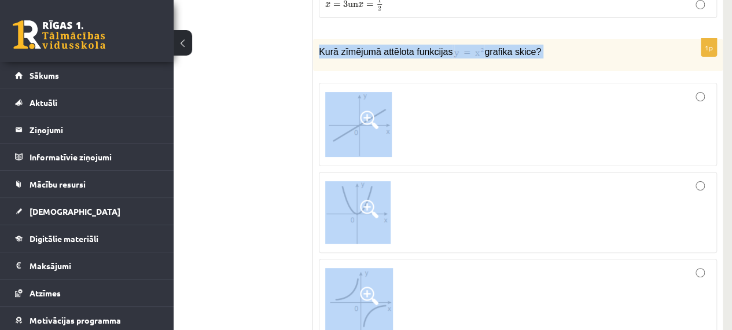
click at [465, 47] on img at bounding box center [469, 53] width 30 height 12
drag, startPoint x: 285, startPoint y: 21, endPoint x: 398, endPoint y: 33, distance: 113.4
click at [398, 39] on div "Kurā zīmējumā attēlota funkcijas grafika skice?" at bounding box center [517, 55] width 409 height 32
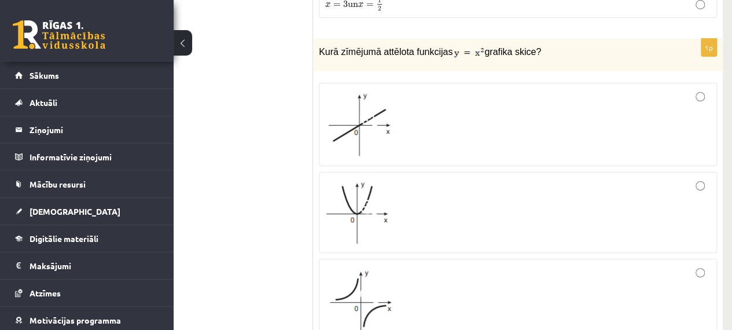
click at [437, 265] on div at bounding box center [517, 301] width 385 height 73
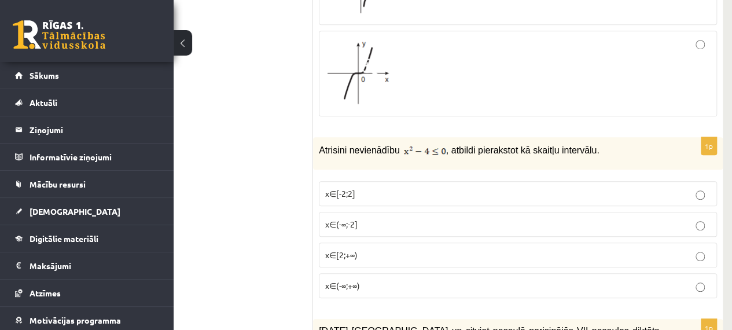
scroll to position [2589, 51]
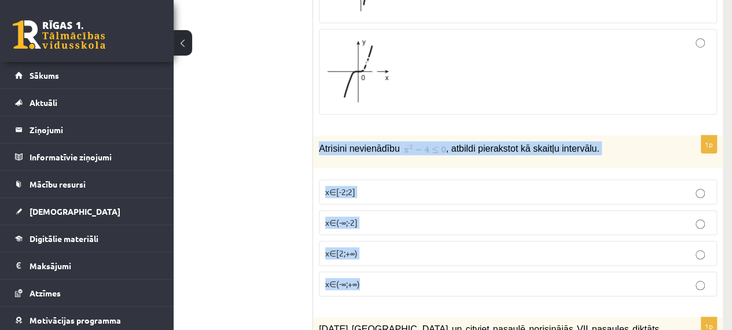
drag, startPoint x: 314, startPoint y: 113, endPoint x: 456, endPoint y: 260, distance: 204.5
click at [456, 260] on div "1p Atrisini nevienādību , atbildi pierakstot kā skaitļu intervālu. x∈[-2;2] x∈(…" at bounding box center [517, 220] width 409 height 170
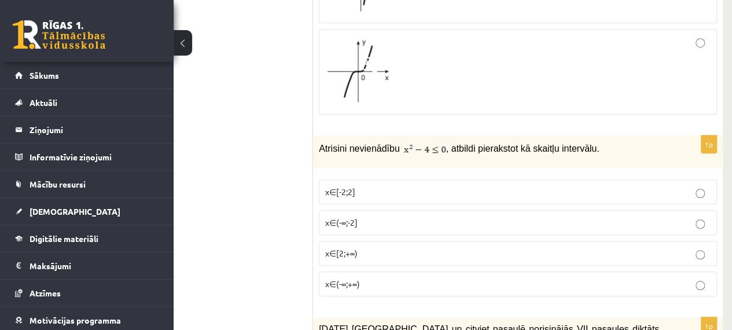
click at [377, 278] on p "x∈(-∞;+∞)" at bounding box center [517, 284] width 385 height 12
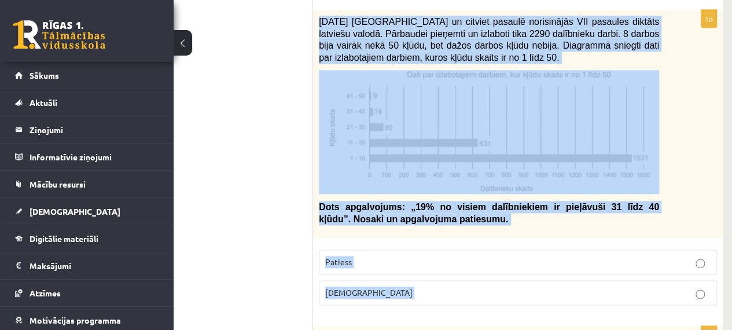
scroll to position [2897, 51]
drag, startPoint x: 317, startPoint y: 38, endPoint x: 563, endPoint y: 255, distance: 328.1
click at [563, 255] on div "1p 2021. gada 27. novembrī Latvijā un citviet pasaulē norisinājās VII pasaules …" at bounding box center [517, 161] width 409 height 304
click at [471, 286] on p "Aplams" at bounding box center [517, 292] width 385 height 12
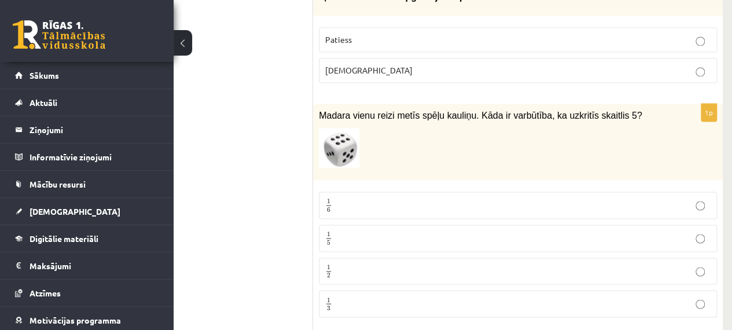
scroll to position [3119, 51]
click at [452, 197] on p "1 6 1 6" at bounding box center [517, 204] width 385 height 14
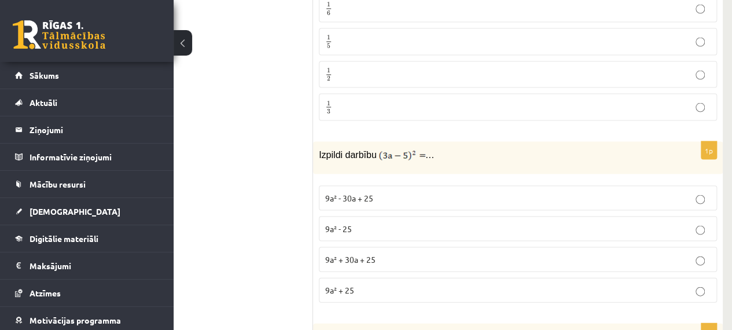
scroll to position [3315, 51]
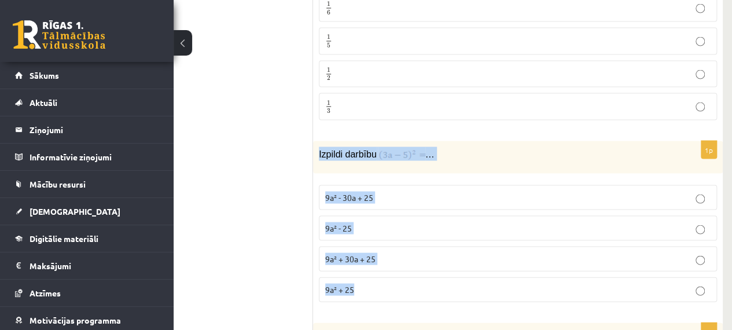
drag, startPoint x: 313, startPoint y: 119, endPoint x: 387, endPoint y: 248, distance: 148.7
click at [387, 248] on div "1p Izpildi darbību … 9a² - 30a + 25 9a² - 25 9a² + 30a + 25 9a² + 25" at bounding box center [517, 226] width 409 height 170
drag, startPoint x: 406, startPoint y: 119, endPoint x: 409, endPoint y: 113, distance: 6.3
click at [339, 223] on span "9a² - 25" at bounding box center [338, 228] width 27 height 10
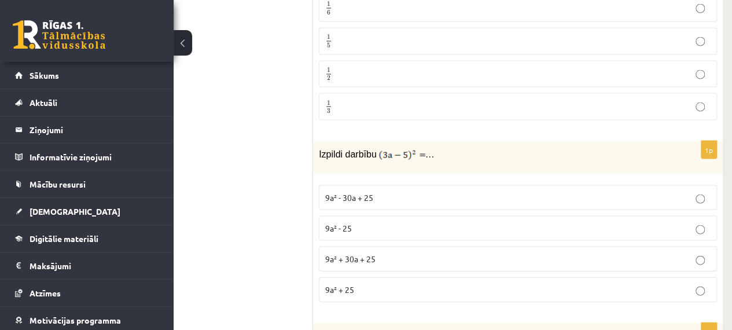
click at [366, 283] on p "9a² + 25" at bounding box center [517, 289] width 385 height 12
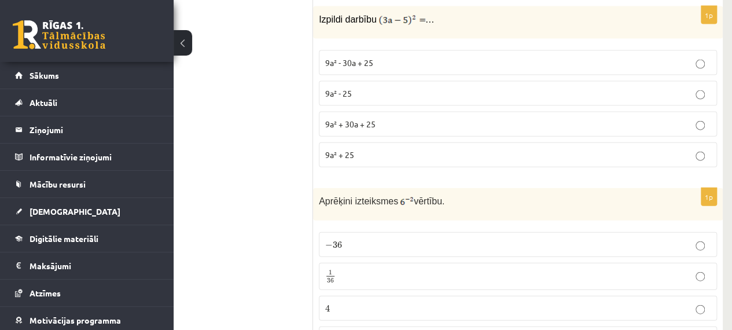
scroll to position [3495, 51]
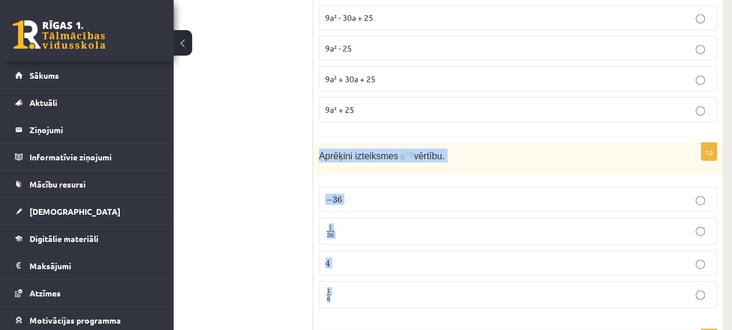
drag, startPoint x: 316, startPoint y: 113, endPoint x: 427, endPoint y: 248, distance: 174.6
click at [427, 248] on div "1p Aprēķini izteiksmes vērtību. − 36 − 36 1 36 1 36 4 4 1 6 1 6" at bounding box center [517, 230] width 409 height 175
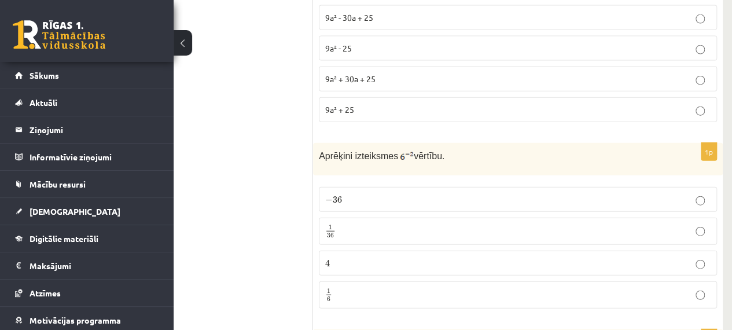
click at [364, 287] on p "1 6 1 6" at bounding box center [517, 294] width 385 height 14
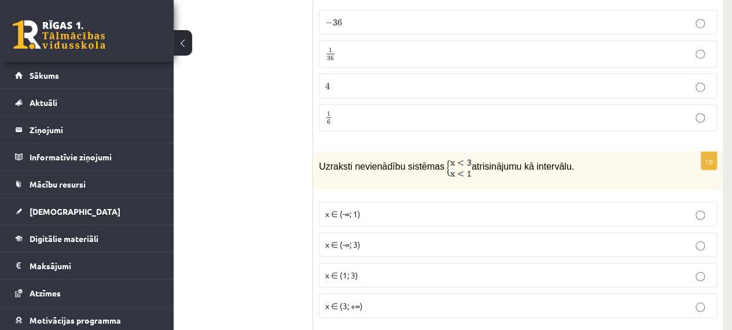
scroll to position [3673, 51]
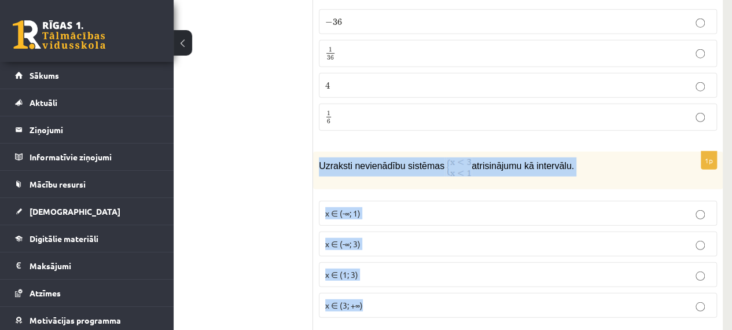
drag, startPoint x: 314, startPoint y: 117, endPoint x: 397, endPoint y: 265, distance: 169.6
click at [397, 265] on div "1p Uzraksti nevienādību sistēmas atrisinājumu kā intervālu. x ∈ (-∞; 1) x ∈ (-∞…" at bounding box center [517, 239] width 409 height 175
click at [455, 157] on img at bounding box center [458, 166] width 25 height 19
click at [465, 152] on div "Uzraksti nevienādību sistēmas atrisinājumu kā intervālu." at bounding box center [517, 171] width 409 height 38
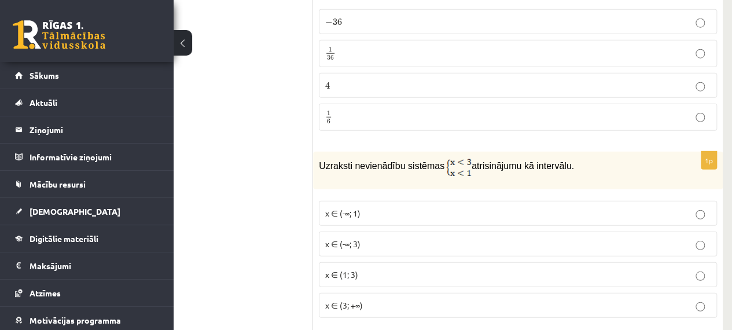
click at [375, 207] on p "x ∈ (-∞; 1)" at bounding box center [517, 213] width 385 height 12
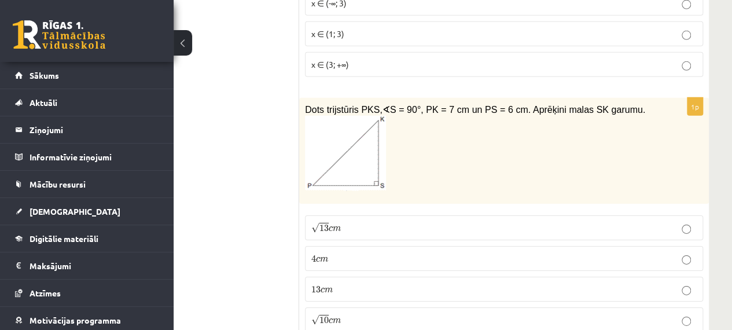
scroll to position [3914, 65]
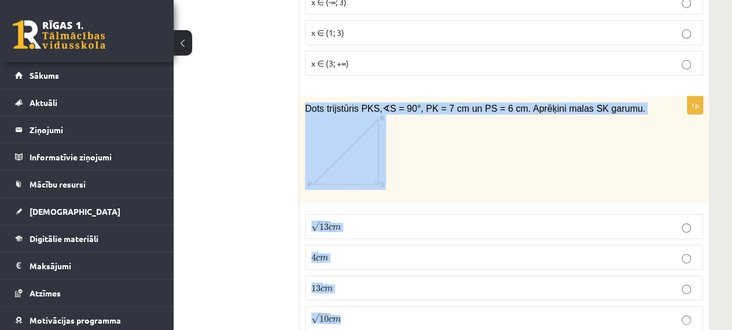
drag, startPoint x: 302, startPoint y: 63, endPoint x: 397, endPoint y: 279, distance: 236.4
click at [397, 279] on div "1p Dots trijstūris PKS, ∢ S = 90°, PK = 7 cm un PS = 6 cm. Aprēķini malas SK ga…" at bounding box center [503, 218] width 409 height 243
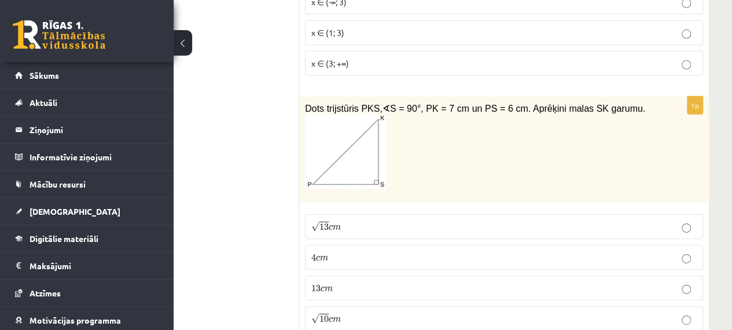
click at [376, 312] on p "√ 10 c m 10 c m" at bounding box center [503, 318] width 385 height 12
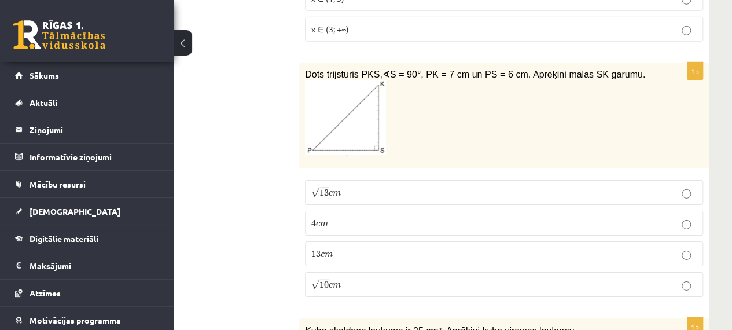
scroll to position [4102, 65]
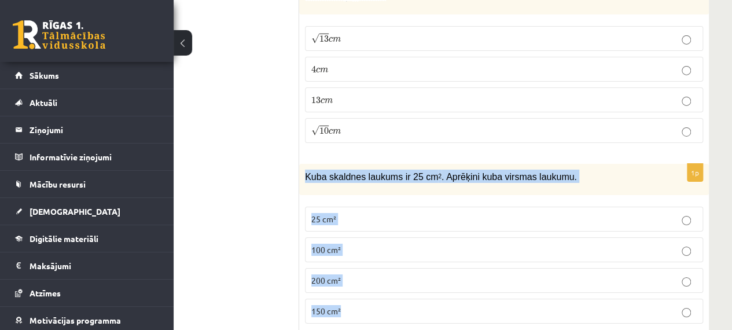
drag, startPoint x: 304, startPoint y: 131, endPoint x: 396, endPoint y: 283, distance: 178.5
click at [396, 283] on div "1p Kuba skaldnes laukums ir 25 cm 2 . Aprēķini kuba virsmas laukumu. 25 cm² 100…" at bounding box center [503, 248] width 409 height 169
click at [340, 305] on p "150 cm²" at bounding box center [503, 311] width 385 height 12
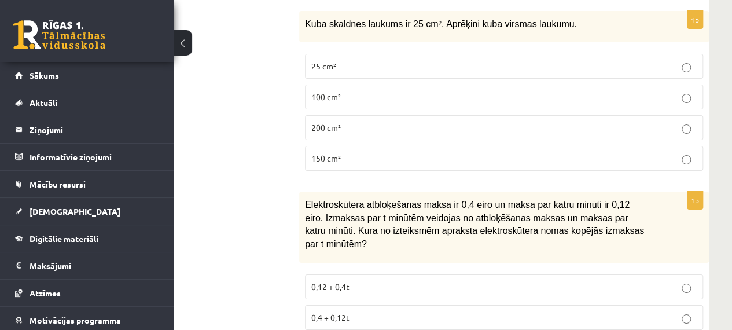
scroll to position [4354, 65]
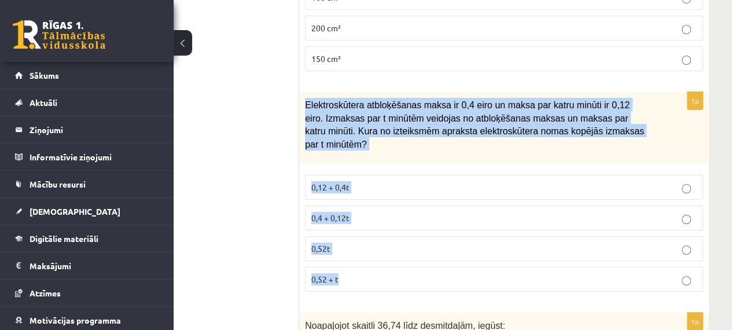
drag, startPoint x: 305, startPoint y: 57, endPoint x: 409, endPoint y: 212, distance: 186.2
click at [409, 212] on div "1p Elektroskūtera atbloķēšanas maksa ir 0,4 eiro un maksa par katru minūti ir 0…" at bounding box center [503, 196] width 409 height 208
click at [339, 205] on label "0,4 + 0,12t" at bounding box center [504, 217] width 398 height 25
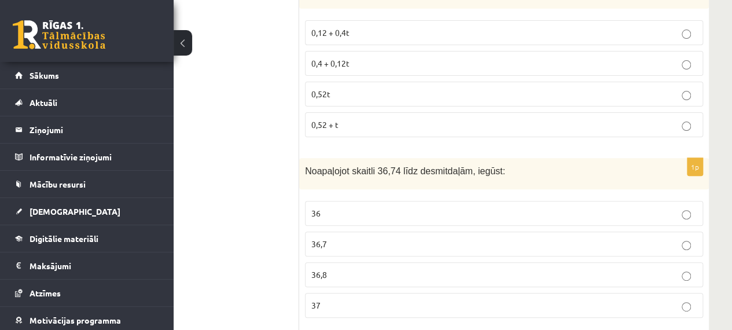
scroll to position [4509, 65]
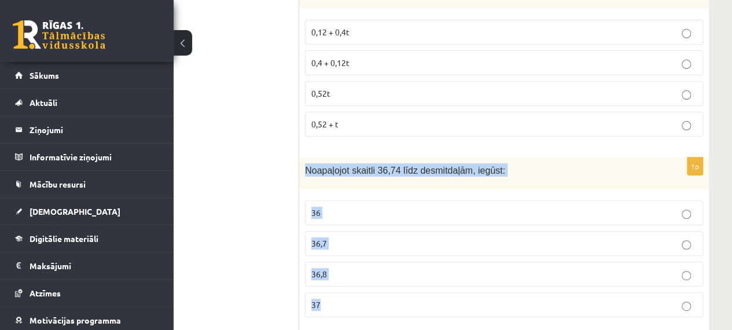
drag, startPoint x: 301, startPoint y: 105, endPoint x: 370, endPoint y: 250, distance: 160.9
click at [370, 250] on div "1p Noapaļojot skaitli 36,74 līdz desmitdaļām, iegūst: 36 36,7 36,8 37" at bounding box center [503, 241] width 409 height 169
click at [360, 237] on p "36,7" at bounding box center [503, 243] width 385 height 12
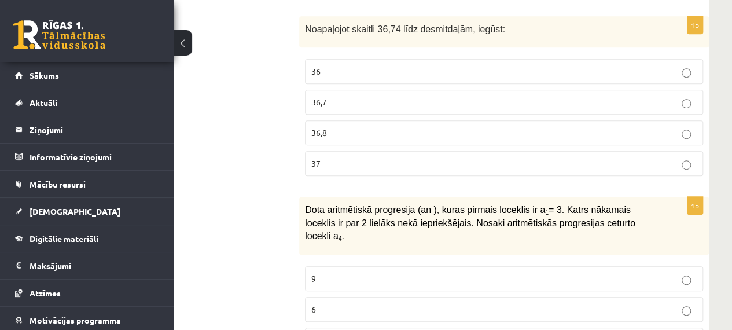
scroll to position [4652, 65]
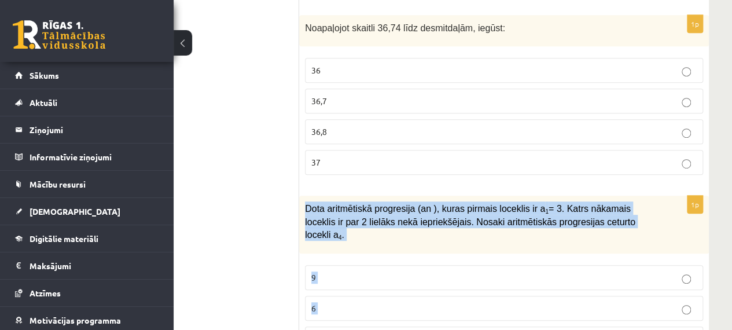
drag, startPoint x: 303, startPoint y: 146, endPoint x: 339, endPoint y: 294, distance: 152.9
click at [339, 294] on div "1p Dota aritmētiskā progresija (an ), kuras pirmais loceklis ir a 1 = 3. Katrs …" at bounding box center [503, 292] width 409 height 195
click at [355, 271] on p "9" at bounding box center [503, 277] width 385 height 12
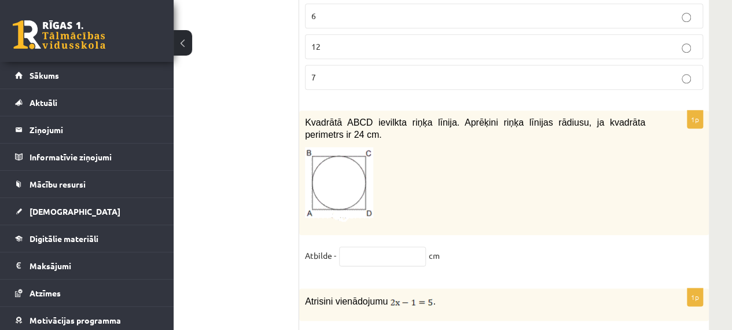
scroll to position [4943, 65]
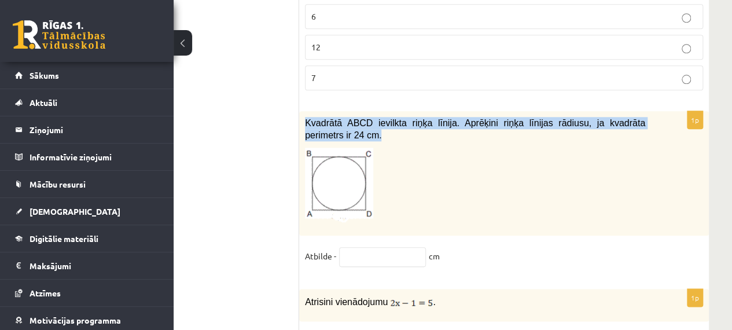
drag, startPoint x: 299, startPoint y: 40, endPoint x: 322, endPoint y: 58, distance: 29.2
click at [322, 111] on div "Kvadrātā ABCD ievilkta riņķa līnija. Aprēķini riņķa līnijas rādiusu, ja kvadrāt…" at bounding box center [503, 173] width 409 height 124
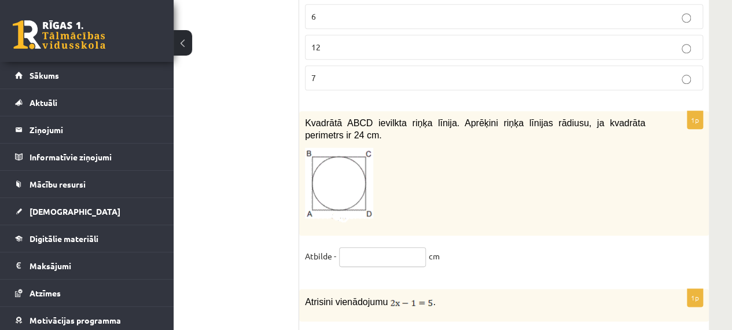
click at [363, 247] on input "text" at bounding box center [382, 257] width 87 height 20
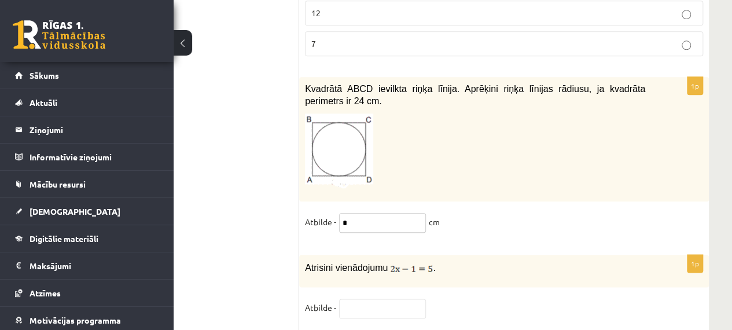
scroll to position [4979, 65]
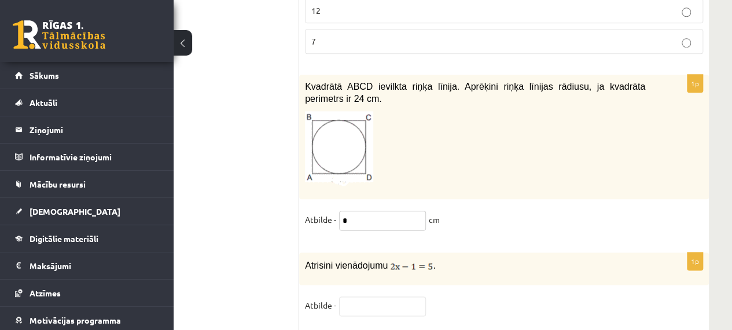
type input "*"
drag, startPoint x: 301, startPoint y: 190, endPoint x: 389, endPoint y: 203, distance: 88.9
click at [389, 252] on div "Atrisini vienādojumu ." at bounding box center [503, 268] width 409 height 32
click at [413, 258] on p "Atrisini vienādojumu ." at bounding box center [475, 265] width 340 height 14
click at [354, 296] on input "text" at bounding box center [382, 306] width 87 height 20
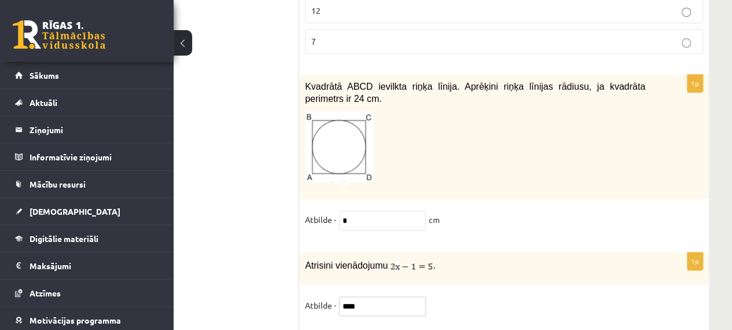
scroll to position [4997, 65]
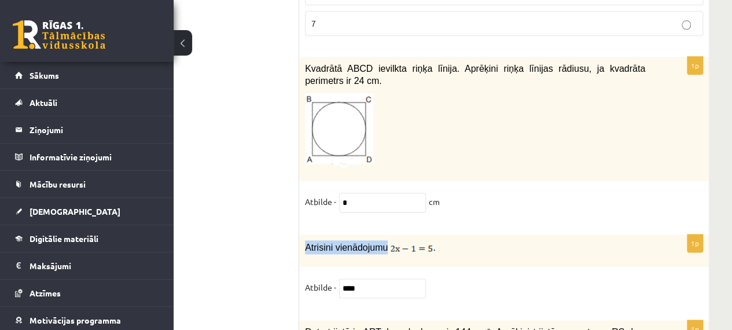
drag, startPoint x: 303, startPoint y: 168, endPoint x: 383, endPoint y: 169, distance: 79.8
click at [383, 234] on div "Atrisini vienādojumu ." at bounding box center [503, 250] width 409 height 32
click at [387, 278] on input "****" at bounding box center [382, 288] width 87 height 20
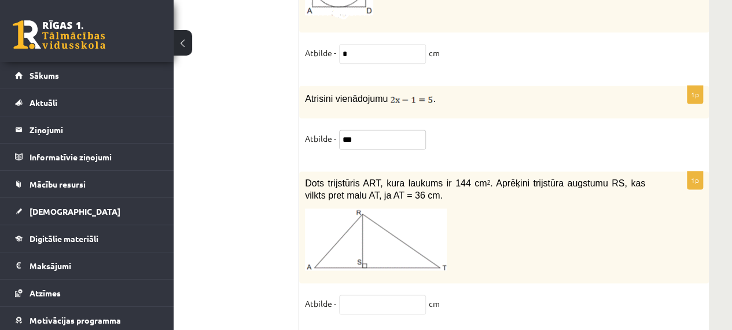
scroll to position [5145, 65]
type input "***"
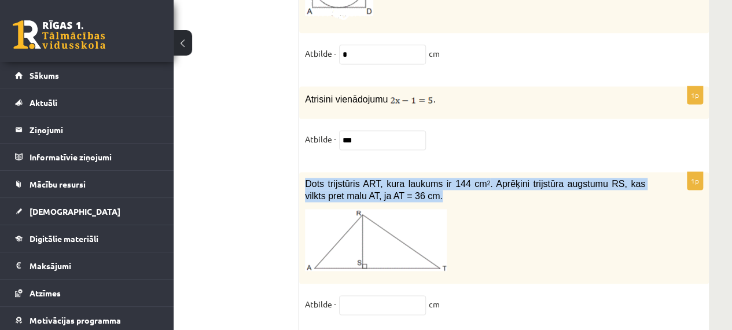
drag, startPoint x: 299, startPoint y: 107, endPoint x: 398, endPoint y: 124, distance: 100.4
click at [398, 172] on div "Dots trijstūris ART, kura laukums ir 144 cm 2 . Aprēķini trijstūra augstumu RS,…" at bounding box center [503, 227] width 409 height 111
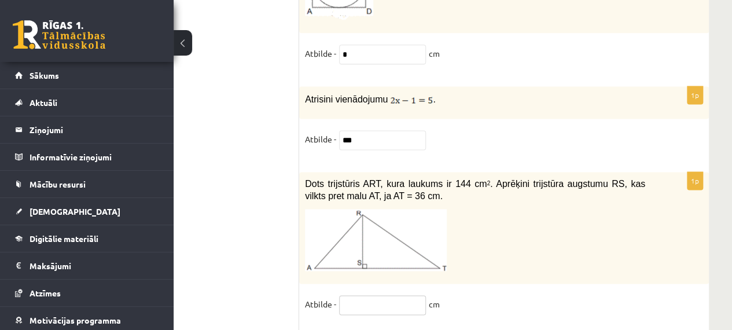
click at [386, 295] on input "text" at bounding box center [382, 305] width 87 height 20
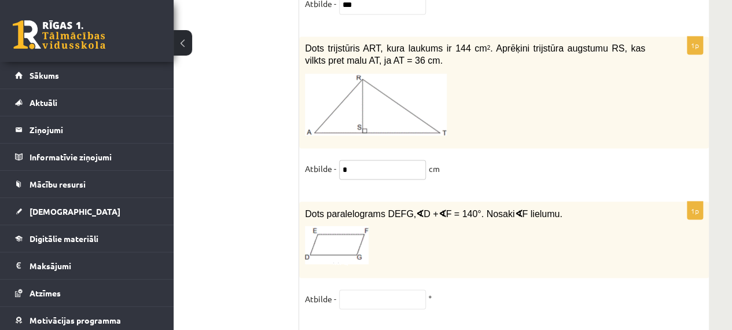
scroll to position [5281, 65]
type input "*"
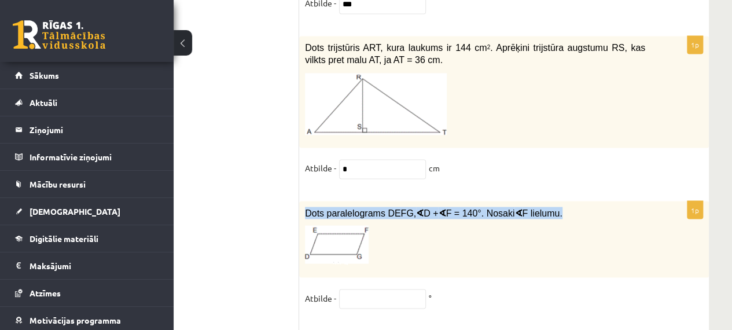
drag, startPoint x: 302, startPoint y: 134, endPoint x: 551, endPoint y: 135, distance: 248.7
click at [551, 201] on div "Dots paralelograms DEFG, ∢ D + ∢ F = 140°. Nosaki ∢ F lielumu." at bounding box center [503, 239] width 409 height 77
click at [338, 225] on img at bounding box center [337, 244] width 64 height 39
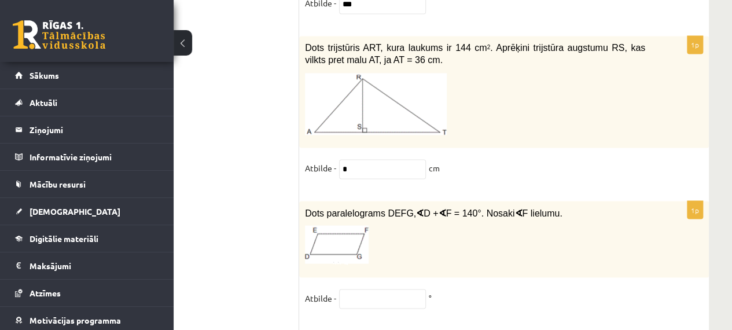
click at [354, 289] on input "text" at bounding box center [382, 299] width 87 height 20
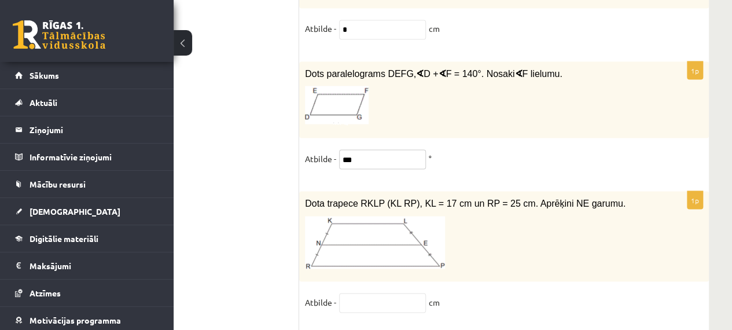
scroll to position [5421, 65]
type input "***"
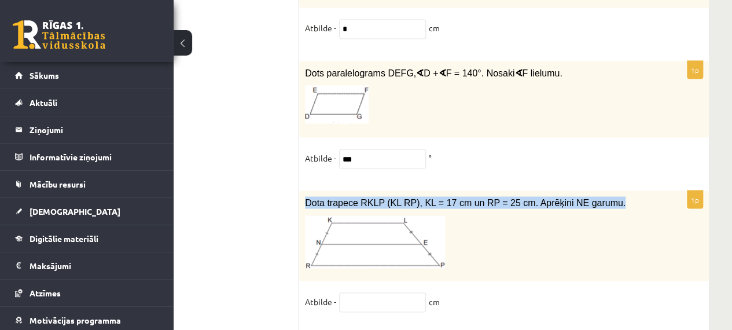
drag, startPoint x: 304, startPoint y: 127, endPoint x: 587, endPoint y: 119, distance: 282.9
click at [587, 190] on div "Dota trapece RKLP (KL RP), KL = 17 cm un RP = 25 cm. Aprēķini NE garumu." at bounding box center [503, 235] width 409 height 90
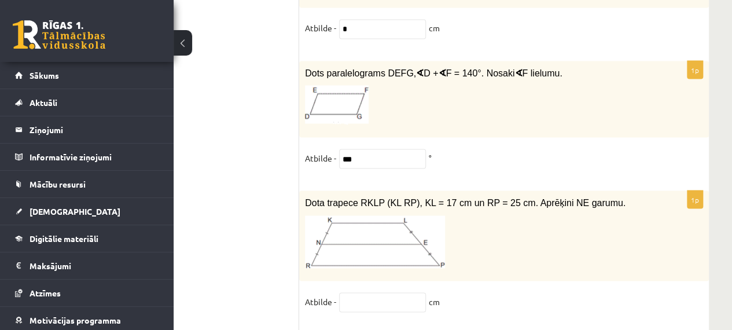
click at [482, 215] on p at bounding box center [475, 241] width 340 height 53
click at [397, 292] on input "text" at bounding box center [382, 302] width 87 height 20
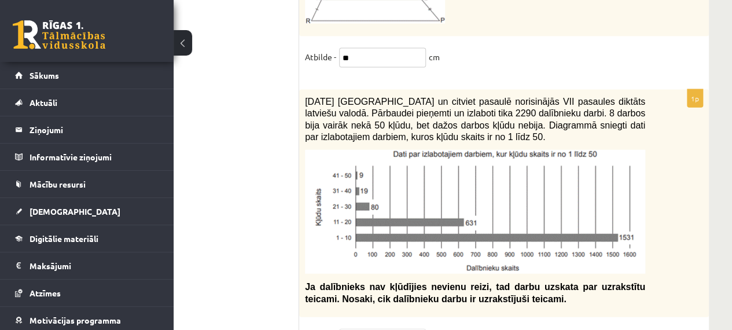
scroll to position [5666, 65]
type input "**"
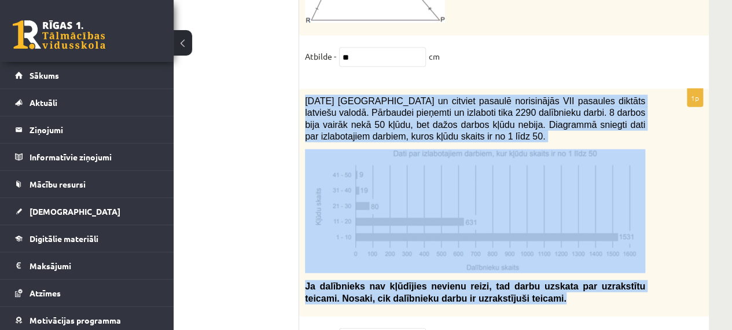
drag, startPoint x: 301, startPoint y: 24, endPoint x: 516, endPoint y: 224, distance: 294.6
click at [516, 224] on div "2021. gada 27. novembrī Latvijā un citviet pasaulē norisinājās VII pasaules dik…" at bounding box center [503, 203] width 409 height 228
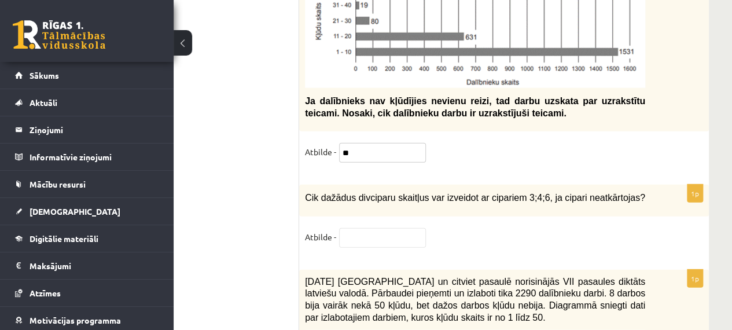
scroll to position [5850, 65]
type input "**"
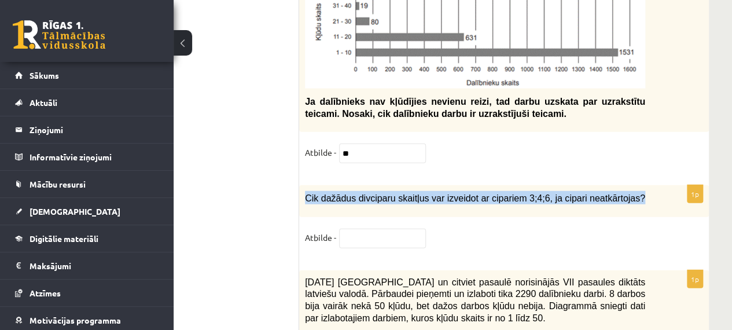
drag, startPoint x: 302, startPoint y: 128, endPoint x: 615, endPoint y: 129, distance: 312.8
click at [615, 185] on div "Cik dažādus divciparu skaitļus var izveidot ar cipariem 3;4;6, ja cipari neatkā…" at bounding box center [503, 201] width 409 height 32
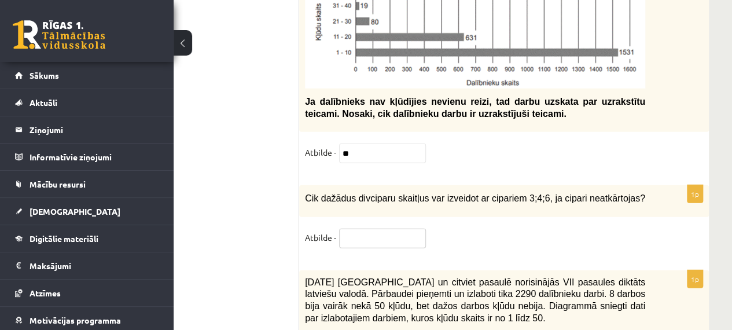
click at [365, 228] on input "text" at bounding box center [382, 238] width 87 height 20
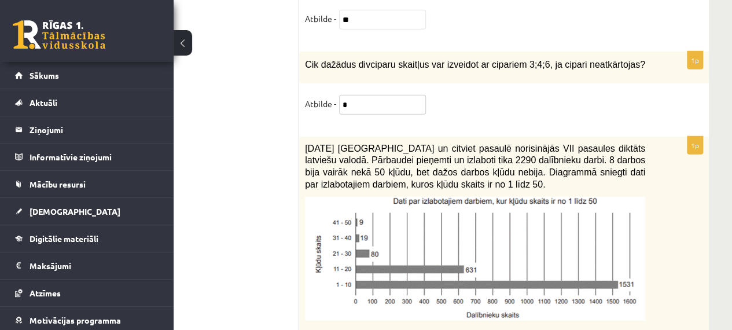
scroll to position [5984, 65]
type input "*"
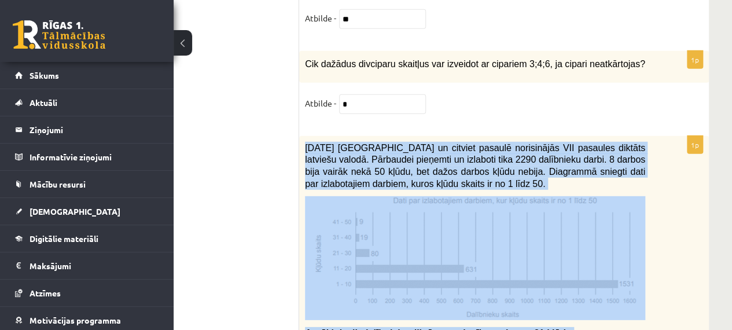
drag, startPoint x: 301, startPoint y: 74, endPoint x: 557, endPoint y: 258, distance: 315.8
click at [557, 258] on div "2021. gada 27. novembrī Latvijā un citviet pasaulē norisinājās VII pasaules dik…" at bounding box center [503, 244] width 409 height 216
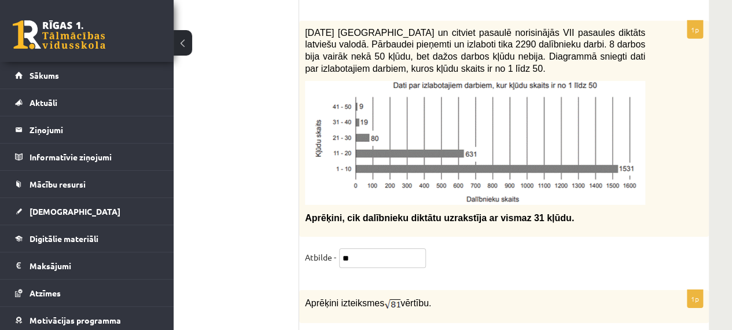
type input "**"
drag, startPoint x: 302, startPoint y: 231, endPoint x: 438, endPoint y: 237, distance: 136.6
click at [438, 290] on div "Aprēķini izteiksmes vērtību." at bounding box center [503, 306] width 409 height 33
click at [482, 295] on p "Aprēķini izteiksmes vērtību." at bounding box center [475, 302] width 340 height 14
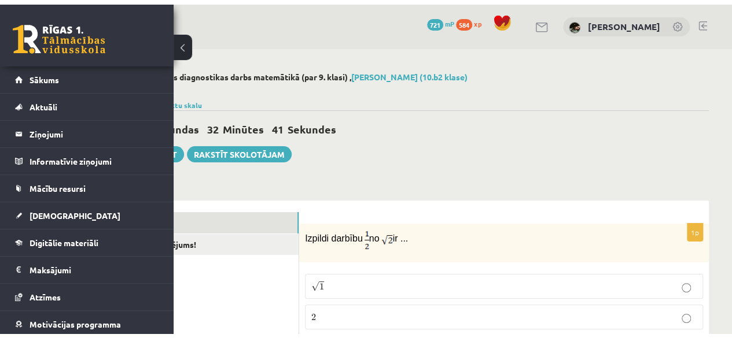
scroll to position [0, 0]
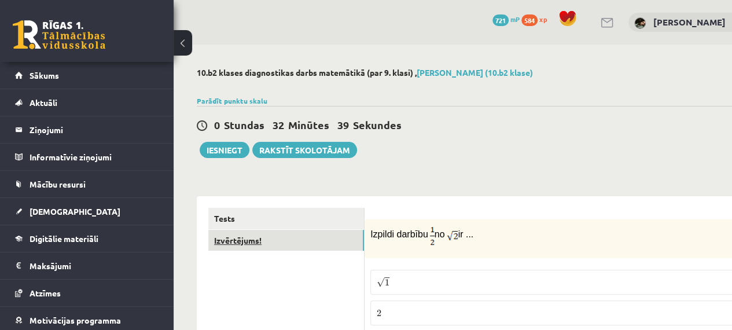
click at [320, 246] on link "Izvērtējums!" at bounding box center [286, 240] width 156 height 21
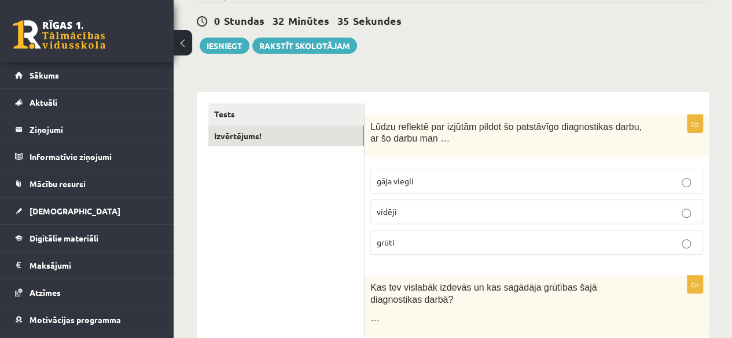
click at [468, 237] on p "grūti" at bounding box center [536, 243] width 320 height 12
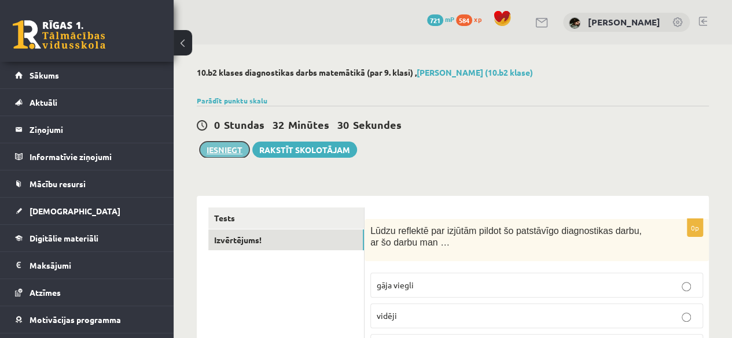
click at [233, 152] on button "Iesniegt" at bounding box center [225, 150] width 50 height 16
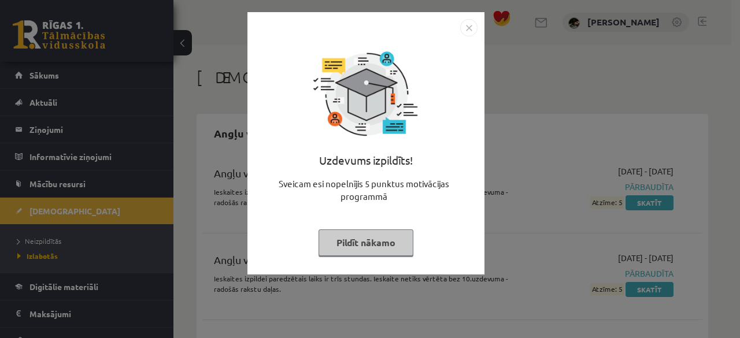
click at [375, 247] on button "Pildīt nākamo" at bounding box center [366, 243] width 95 height 27
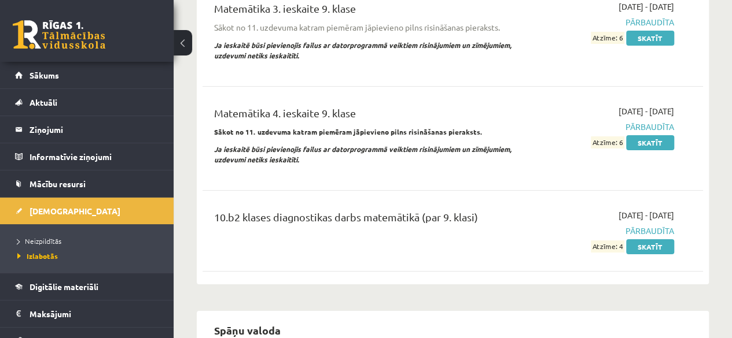
scroll to position [4322, 0]
click at [655, 239] on link "Skatīt" at bounding box center [650, 246] width 48 height 15
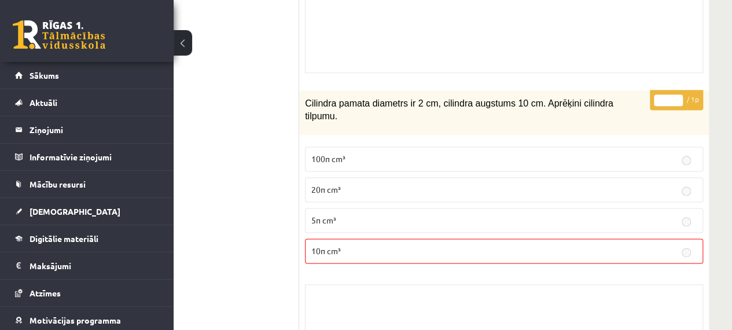
scroll to position [751, 65]
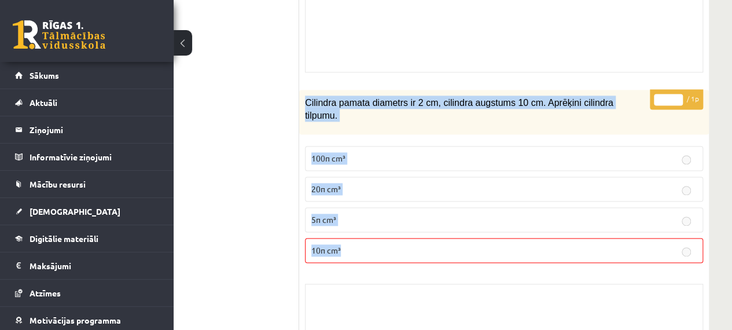
drag, startPoint x: 304, startPoint y: 99, endPoint x: 431, endPoint y: 246, distance: 194.3
click at [431, 246] on div "* / 1p Cilindra pamata diametrs ir 2 cm, cilindra augstums 10 cm. Aprēķini cili…" at bounding box center [503, 247] width 409 height 315
copy div "Cilindra pamata diametrs ir 2 cm, cilindra augstums 10 cm. Aprēķini cilindra ti…"
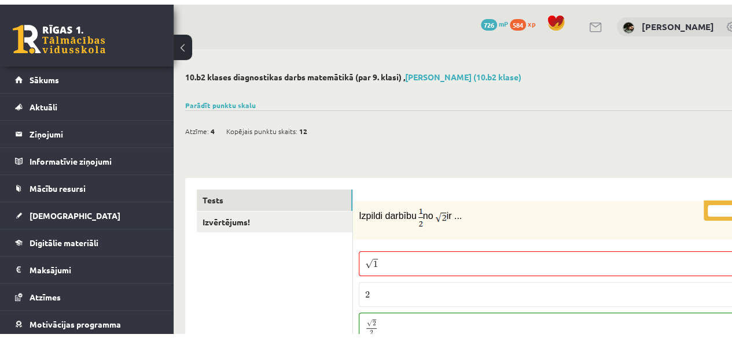
scroll to position [0, 0]
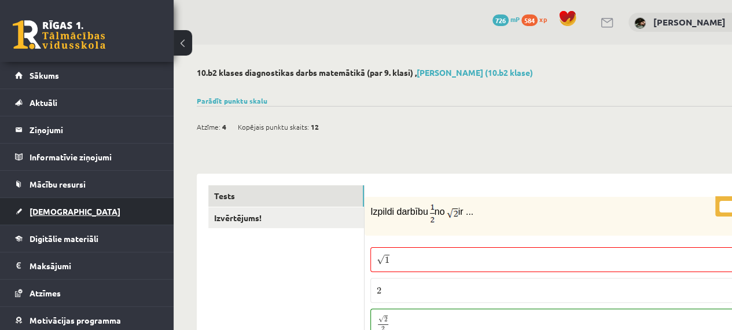
click at [109, 210] on link "[DEMOGRAPHIC_DATA]" at bounding box center [87, 211] width 144 height 27
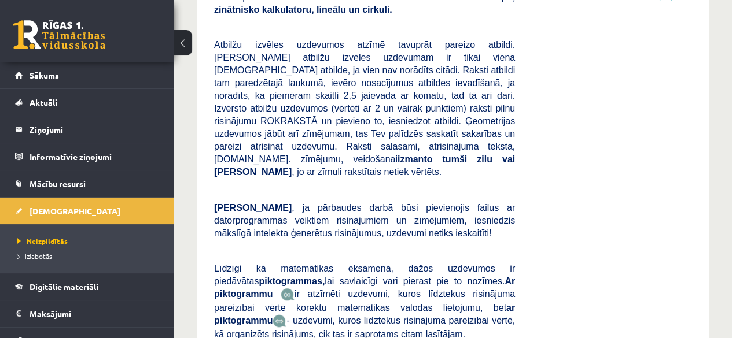
scroll to position [256, 0]
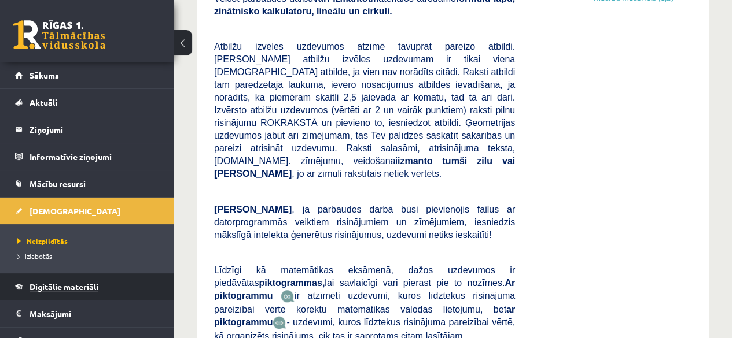
click at [112, 286] on link "Digitālie materiāli" at bounding box center [87, 287] width 144 height 27
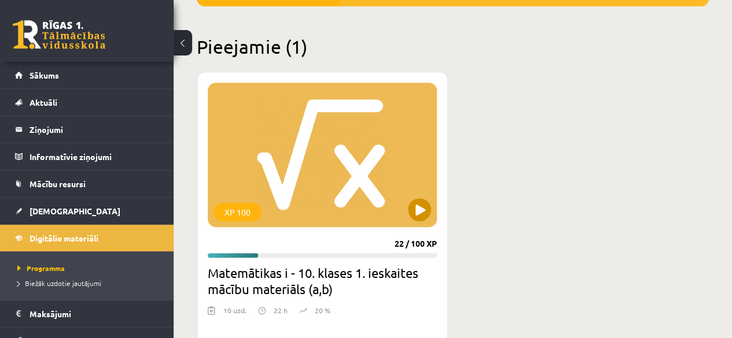
scroll to position [258, 0]
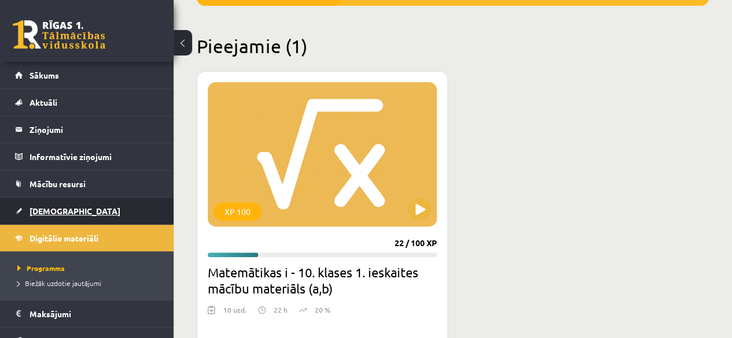
click at [79, 200] on link "[DEMOGRAPHIC_DATA]" at bounding box center [87, 211] width 144 height 27
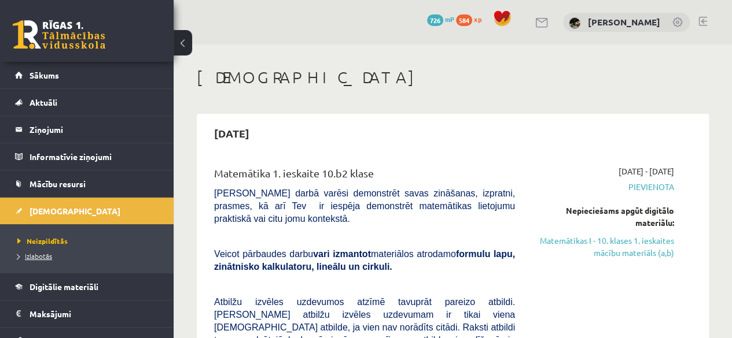
click at [45, 258] on span "Izlabotās" at bounding box center [34, 256] width 35 height 9
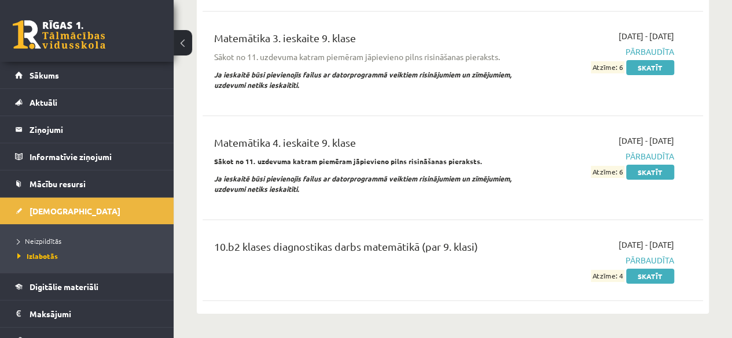
scroll to position [4319, 0]
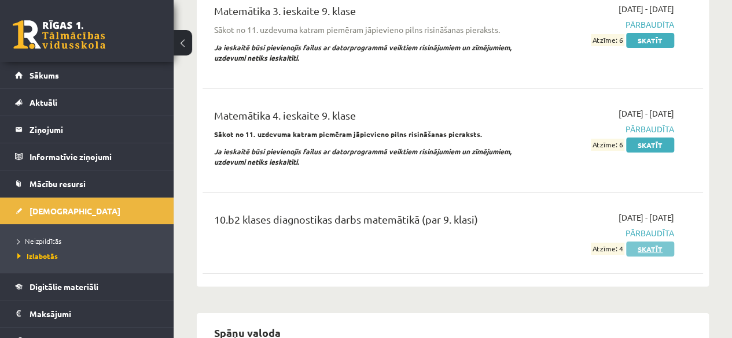
click at [651, 242] on link "Skatīt" at bounding box center [650, 249] width 48 height 15
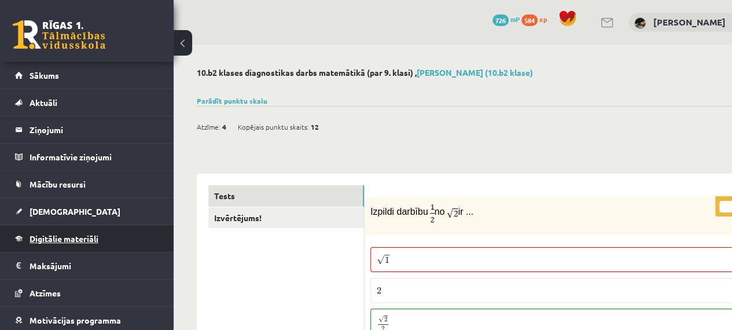
click at [94, 231] on link "Digitālie materiāli" at bounding box center [87, 238] width 144 height 27
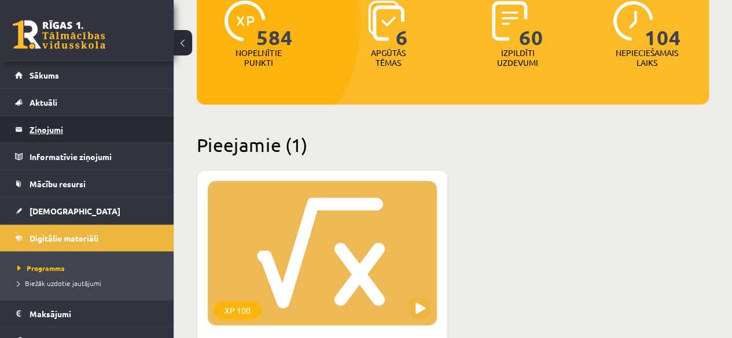
scroll to position [95, 0]
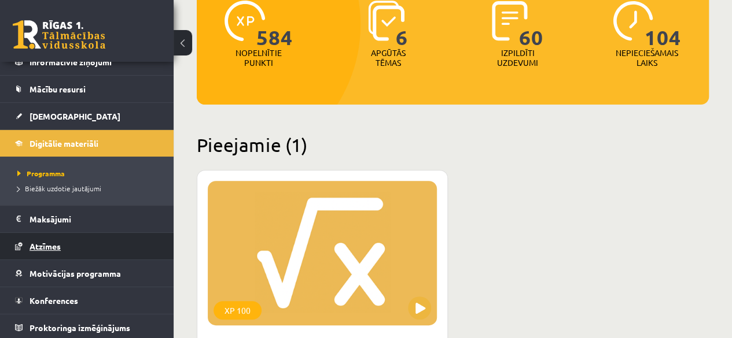
click at [75, 238] on link "Atzīmes" at bounding box center [87, 246] width 144 height 27
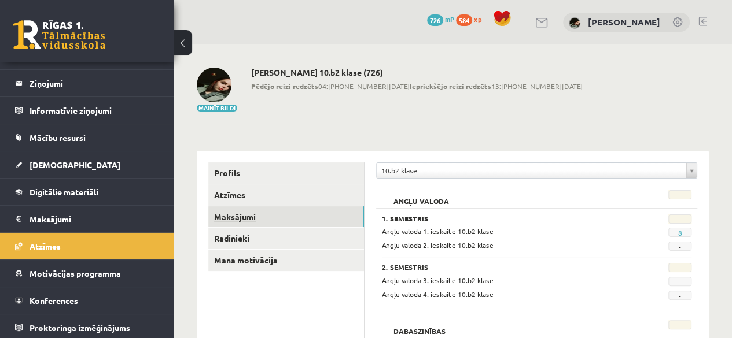
click at [254, 216] on link "Maksājumi" at bounding box center [286, 216] width 156 height 21
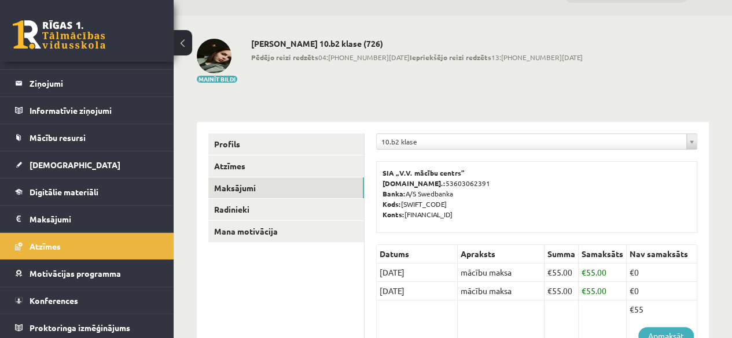
scroll to position [34, 0]
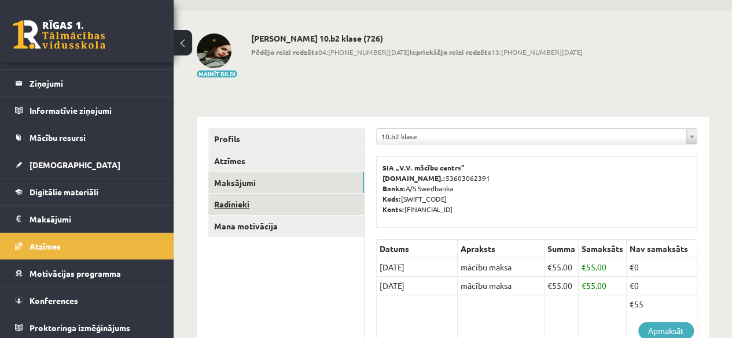
click at [231, 200] on link "Radinieki" at bounding box center [286, 204] width 156 height 21
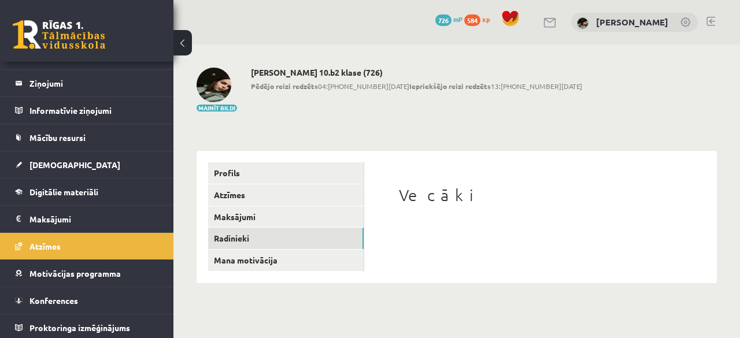
click at [433, 195] on h1 "Vecāki" at bounding box center [540, 196] width 283 height 20
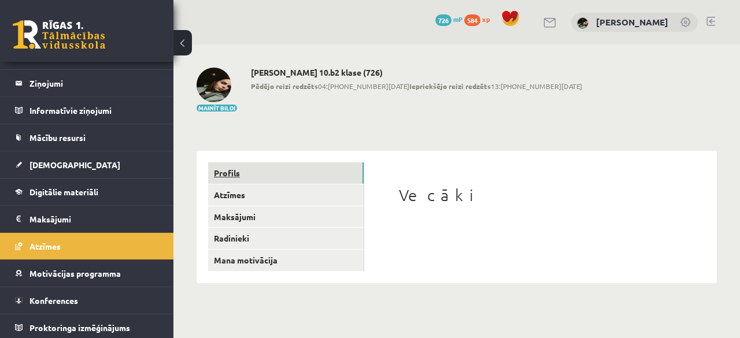
click at [294, 173] on link "Profils" at bounding box center [286, 172] width 156 height 21
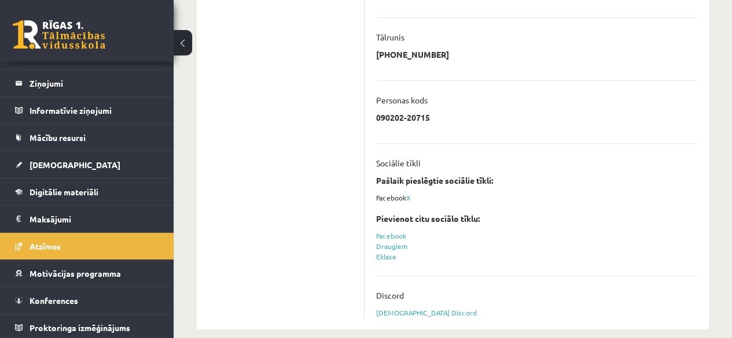
scroll to position [396, 0]
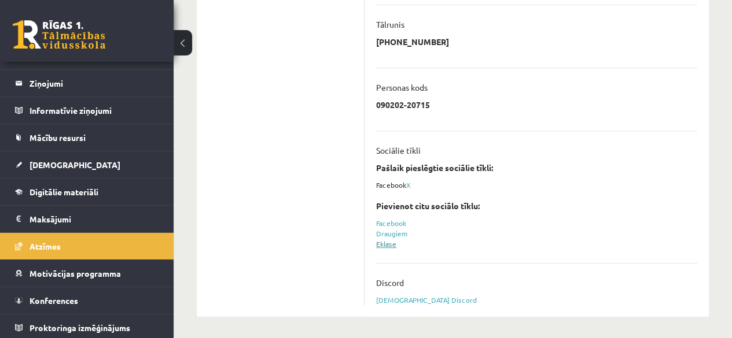
click at [391, 245] on link "Eklase" at bounding box center [386, 243] width 20 height 9
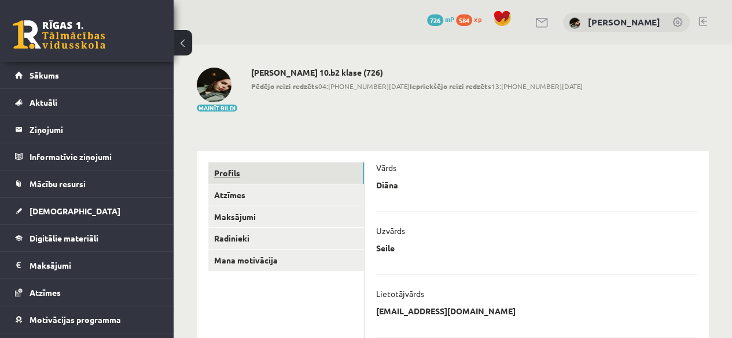
click at [266, 169] on link "Profils" at bounding box center [286, 172] width 156 height 21
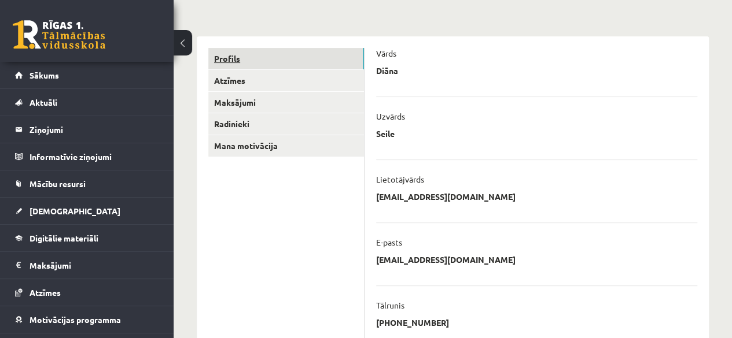
scroll to position [113, 0]
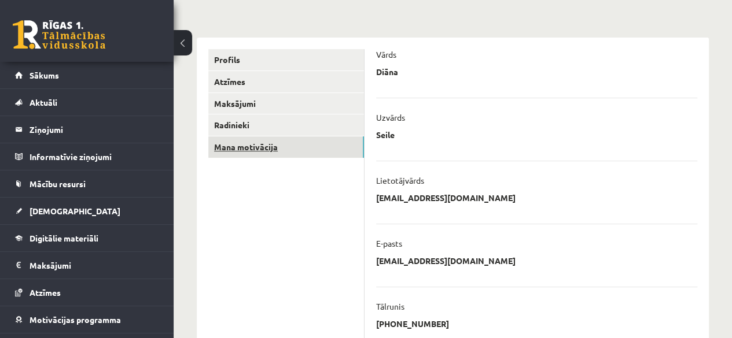
click at [268, 146] on link "Mana motivācija" at bounding box center [286, 146] width 156 height 21
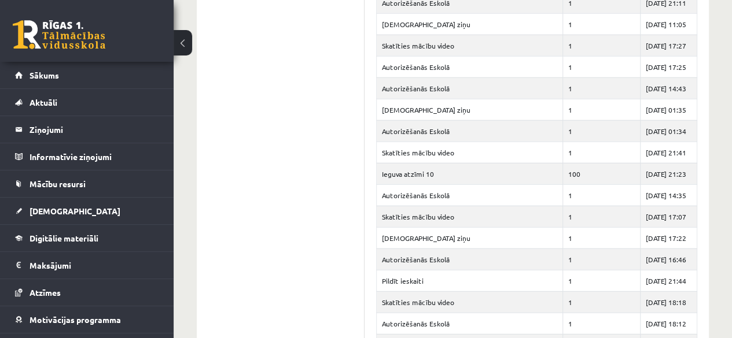
scroll to position [3627, 0]
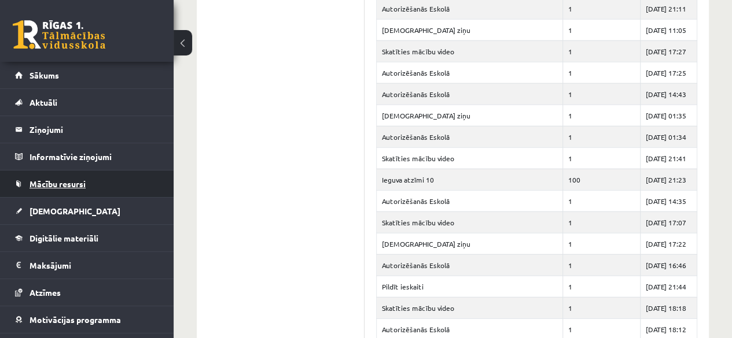
click at [98, 187] on link "Mācību resursi" at bounding box center [87, 184] width 144 height 27
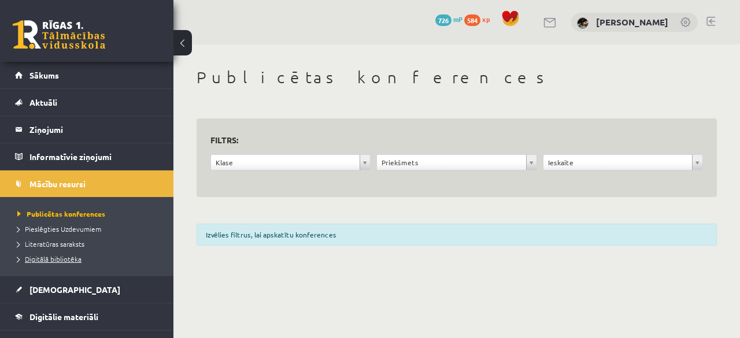
click at [75, 259] on span "Digitālā bibliotēka" at bounding box center [49, 258] width 64 height 9
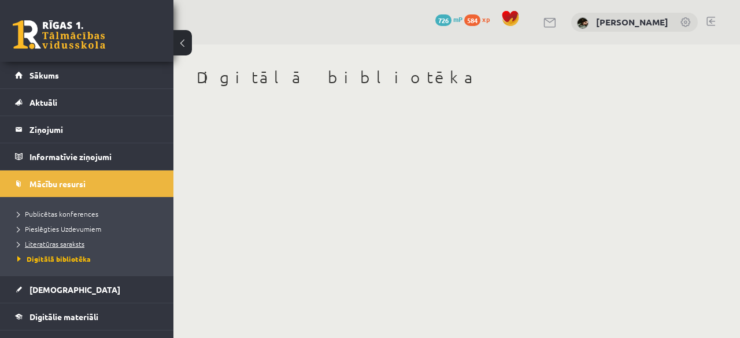
click at [72, 241] on span "Literatūras saraksts" at bounding box center [50, 243] width 67 height 9
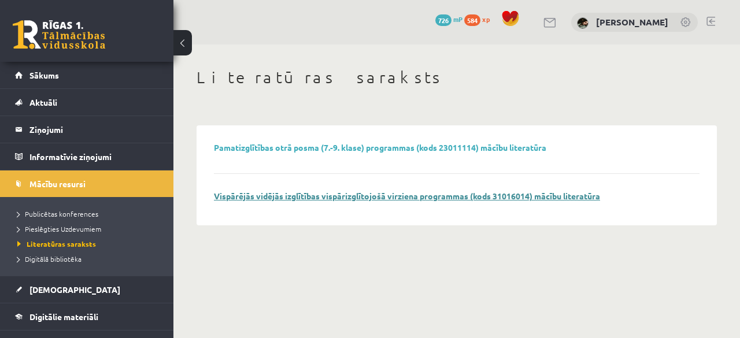
click at [241, 198] on link "Vispārējās vidējās izglītības vispārizglītojošā virziena programmas (kods 31016…" at bounding box center [407, 196] width 386 height 10
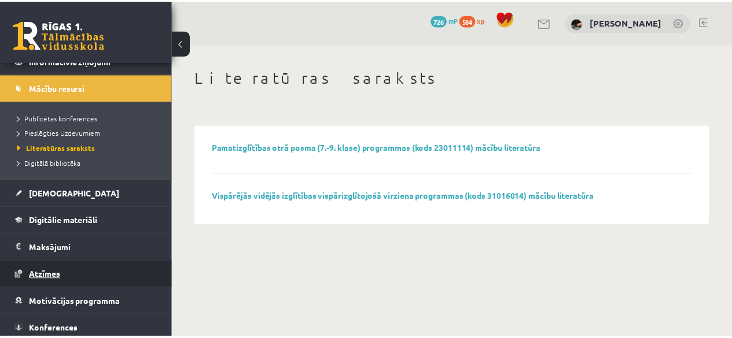
scroll to position [125, 0]
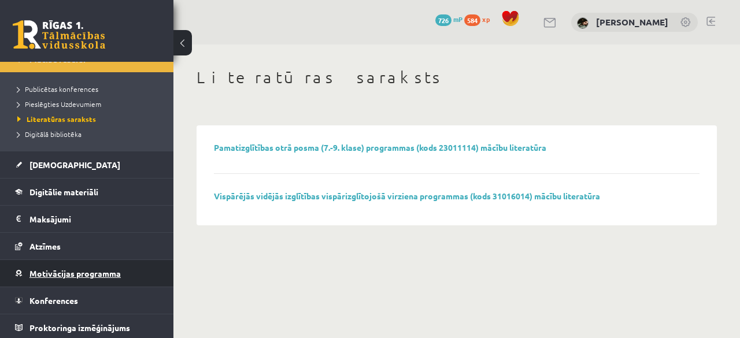
click at [89, 271] on span "Motivācijas programma" at bounding box center [74, 273] width 91 height 10
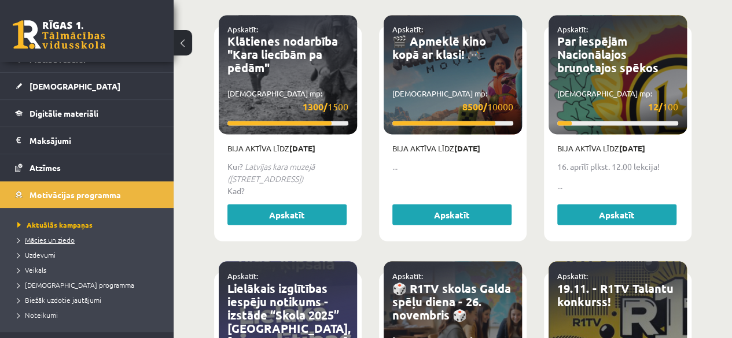
scroll to position [170, 0]
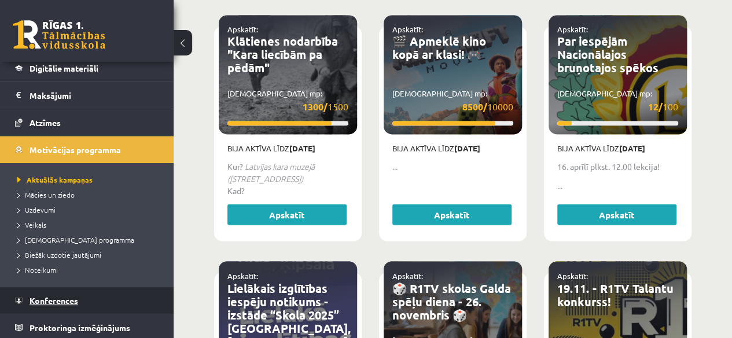
click at [84, 302] on link "Konferences" at bounding box center [87, 300] width 144 height 27
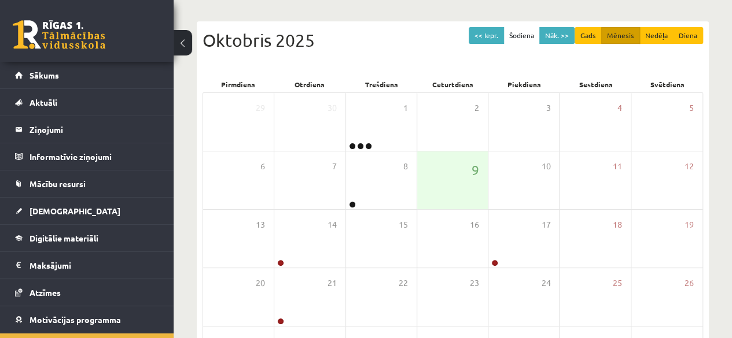
scroll to position [106, 0]
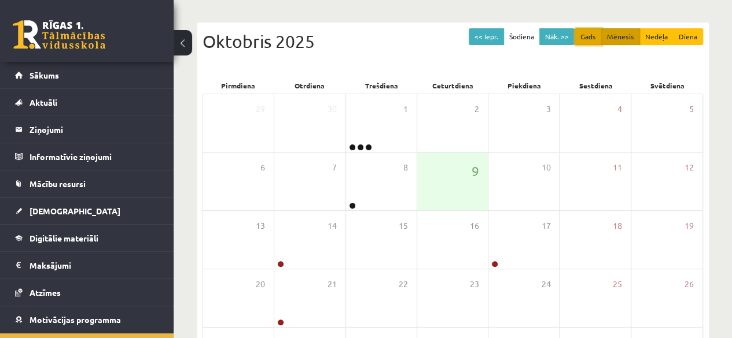
click at [601, 38] on button "Gads" at bounding box center [587, 36] width 27 height 17
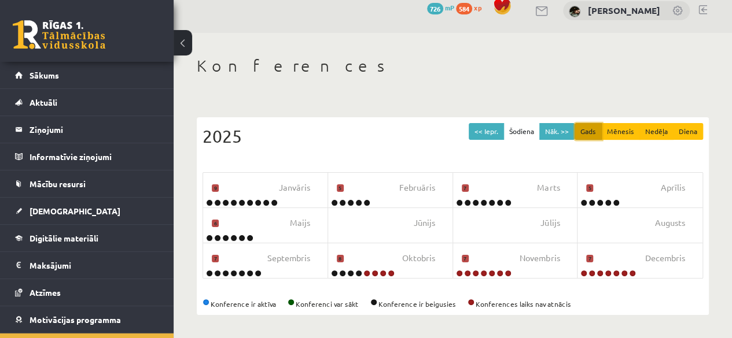
scroll to position [10, 0]
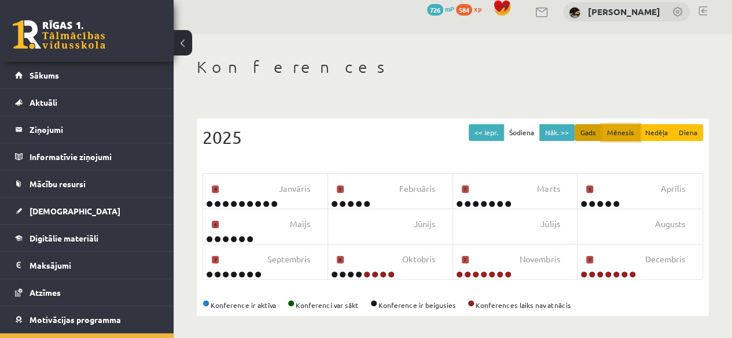
click at [619, 135] on button "Mēnesis" at bounding box center [620, 132] width 39 height 17
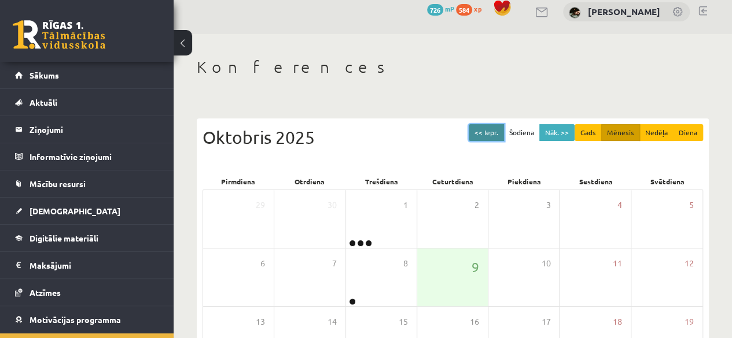
click at [480, 130] on button "<< Iepr." at bounding box center [485, 132] width 35 height 17
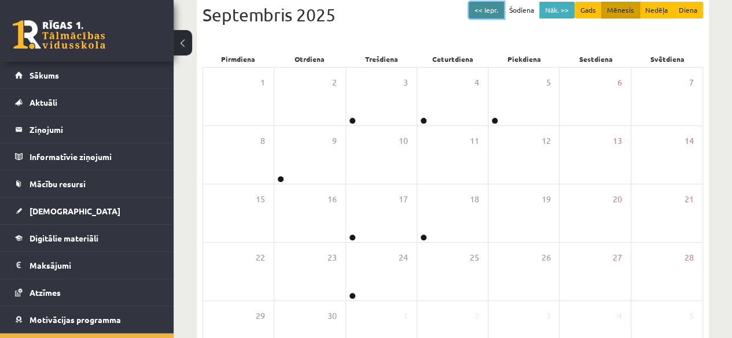
scroll to position [213, 0]
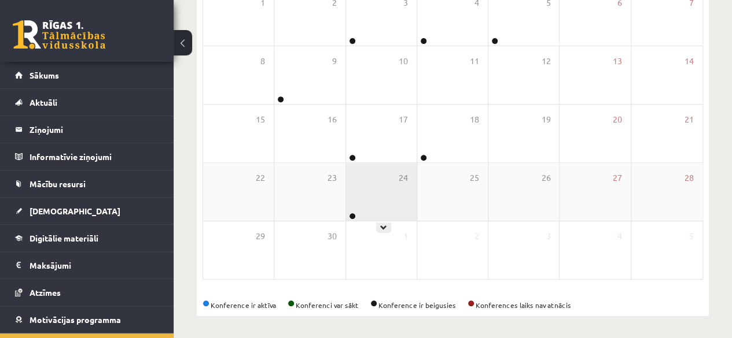
click at [384, 212] on div "24" at bounding box center [381, 192] width 71 height 58
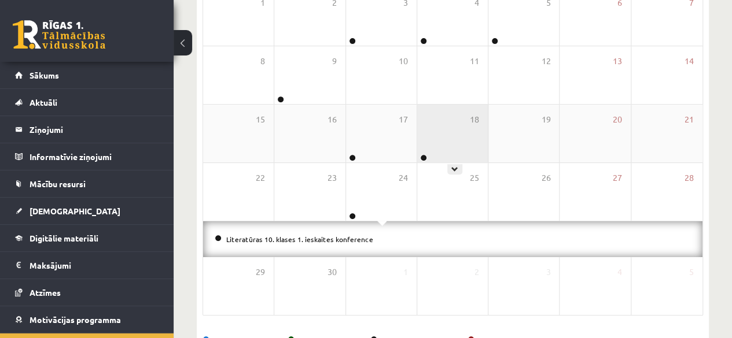
click at [444, 145] on div "18" at bounding box center [452, 134] width 71 height 58
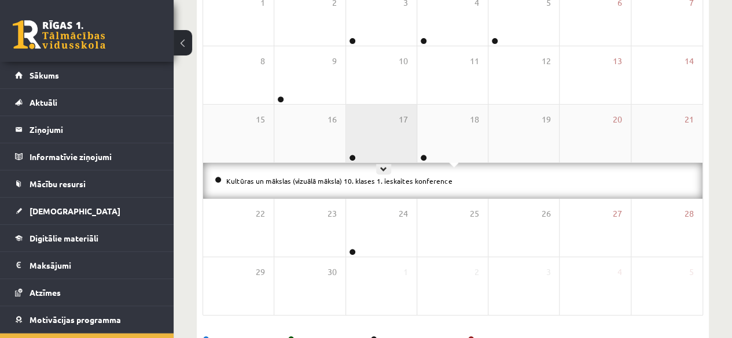
click at [388, 149] on div "17" at bounding box center [381, 134] width 71 height 58
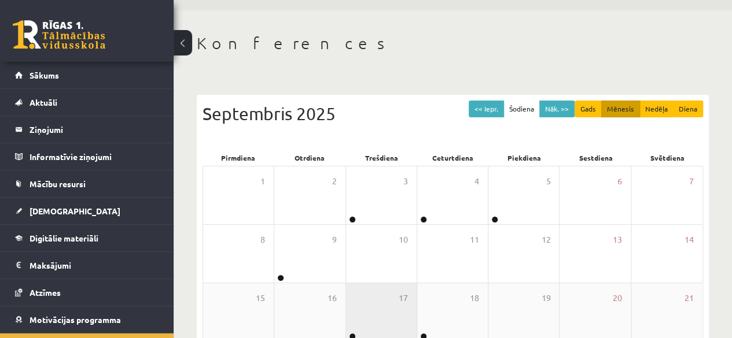
scroll to position [32, 0]
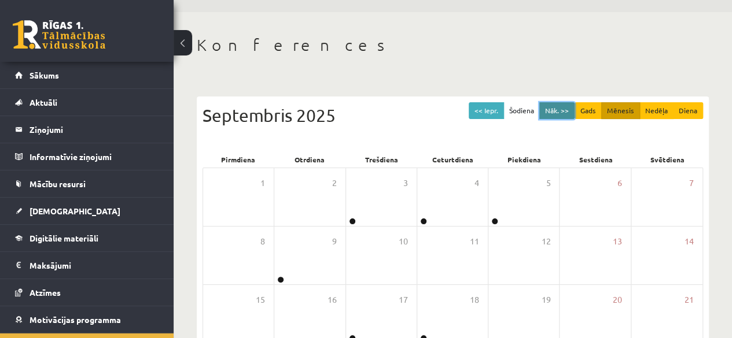
click at [552, 108] on button "Nāk. >>" at bounding box center [556, 110] width 35 height 17
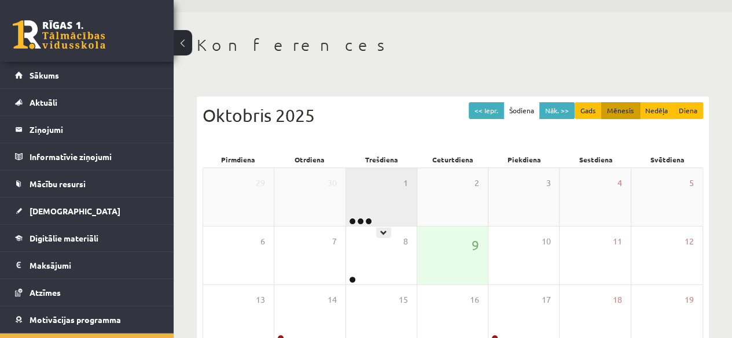
click at [385, 207] on div "1" at bounding box center [381, 197] width 71 height 58
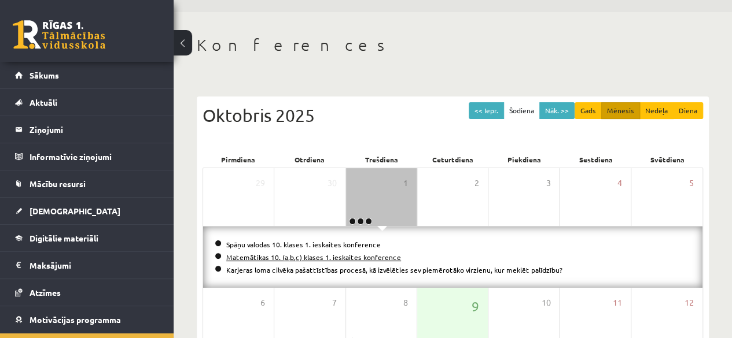
click at [341, 257] on link "Matemātikas 10. (a,b,c) klases 1. ieskaites konference" at bounding box center [313, 257] width 175 height 9
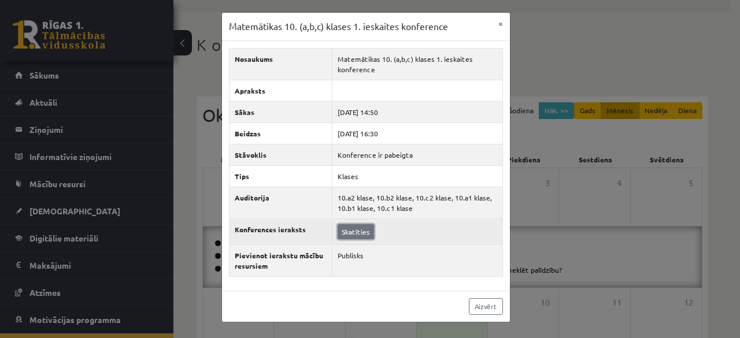
click at [362, 229] on link "Skatīties" at bounding box center [356, 231] width 36 height 15
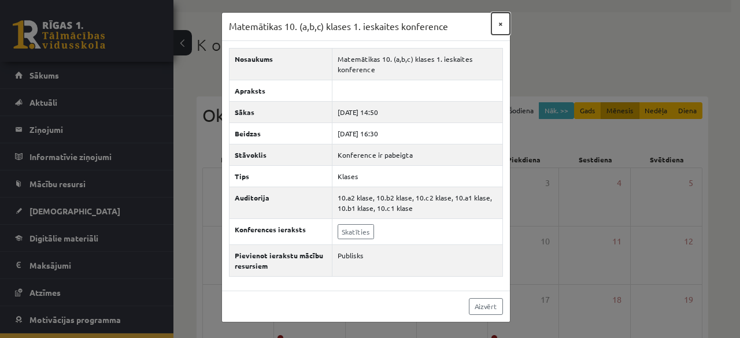
click at [498, 25] on button "×" at bounding box center [501, 24] width 19 height 22
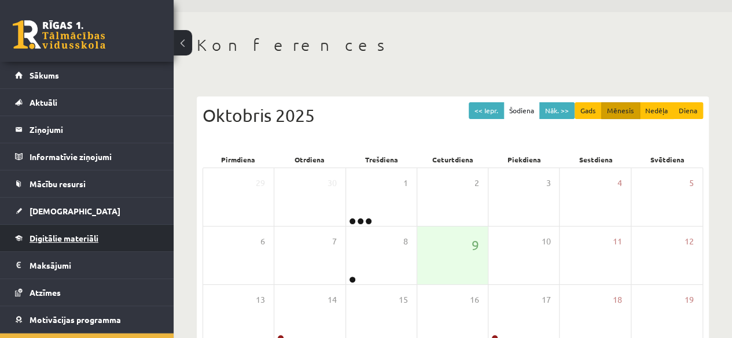
click at [136, 235] on link "Digitālie materiāli" at bounding box center [87, 238] width 144 height 27
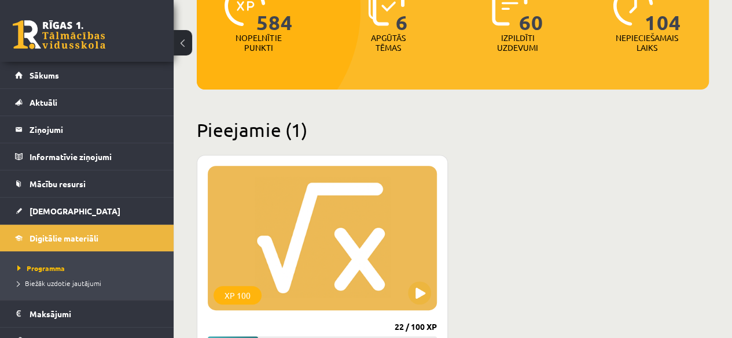
scroll to position [180, 0]
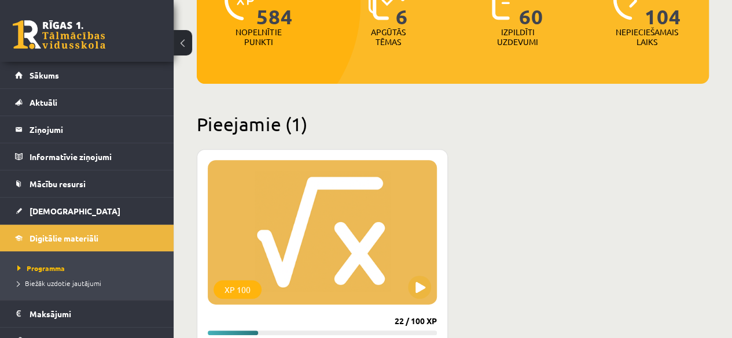
click at [322, 242] on div "XP 100" at bounding box center [322, 232] width 229 height 145
click at [408, 278] on div "XP 100" at bounding box center [322, 232] width 229 height 145
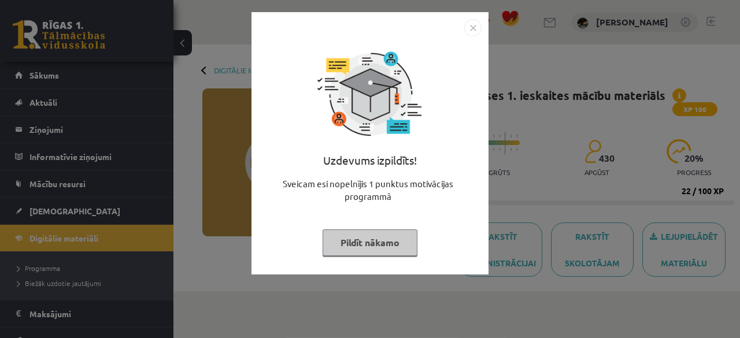
click at [390, 241] on button "Pildīt nākamo" at bounding box center [370, 243] width 95 height 27
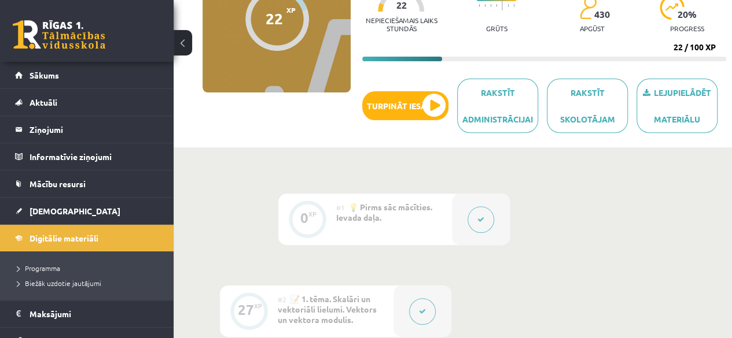
scroll to position [142, 0]
